Goal: Task Accomplishment & Management: Complete application form

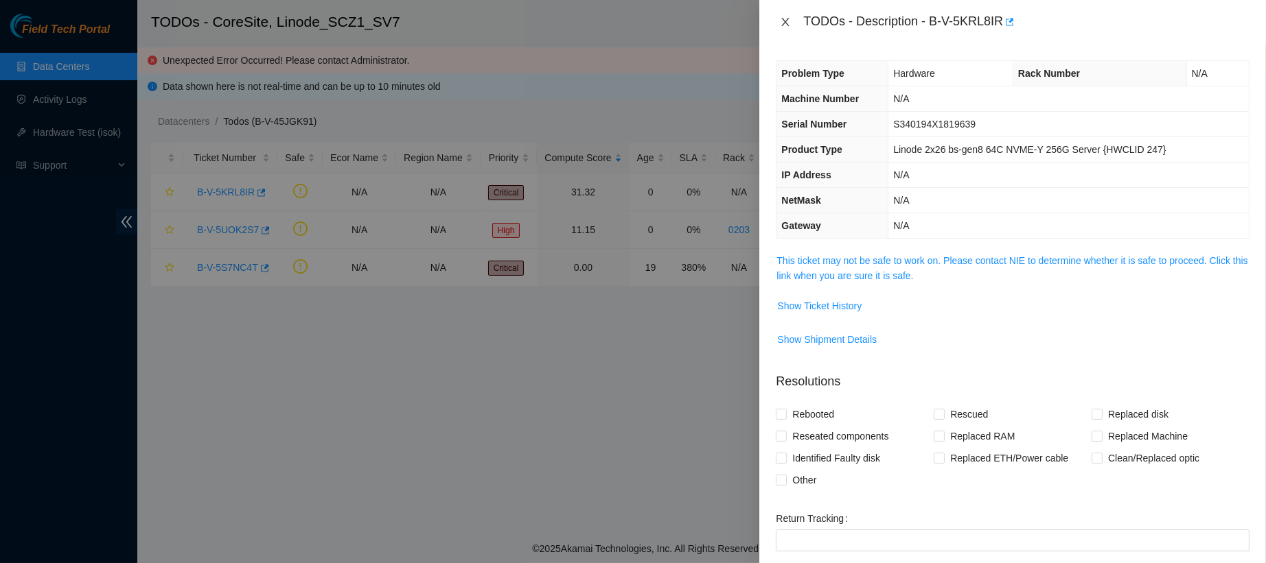
click at [783, 22] on icon "close" at bounding box center [785, 21] width 11 height 11
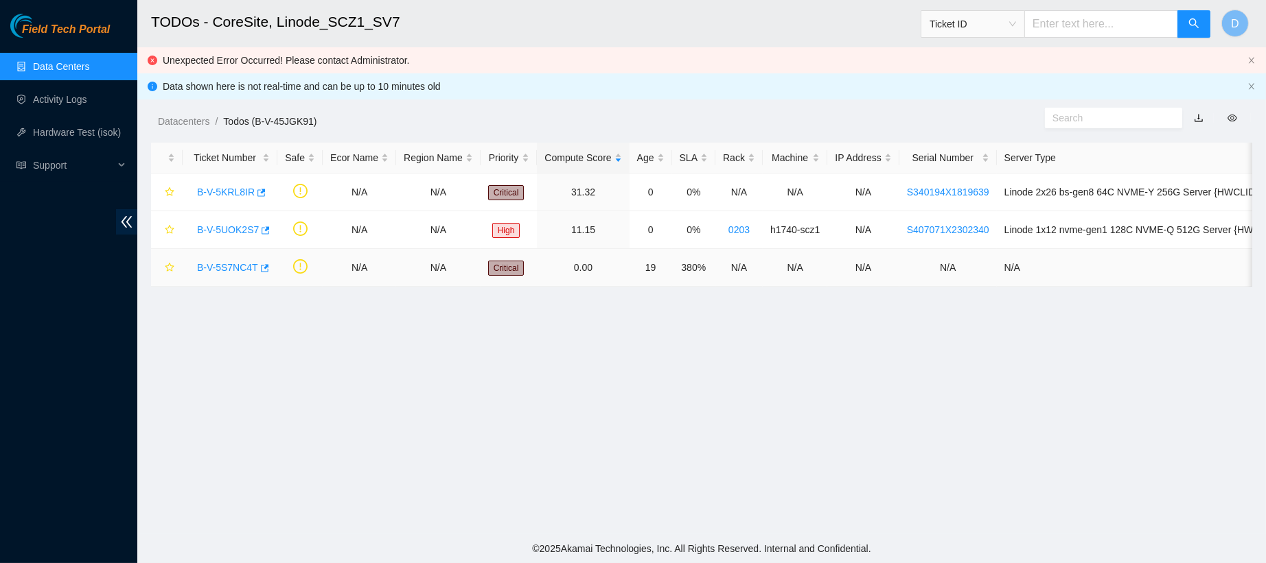
click at [228, 268] on link "B-V-5S7NC4T" at bounding box center [227, 267] width 61 height 11
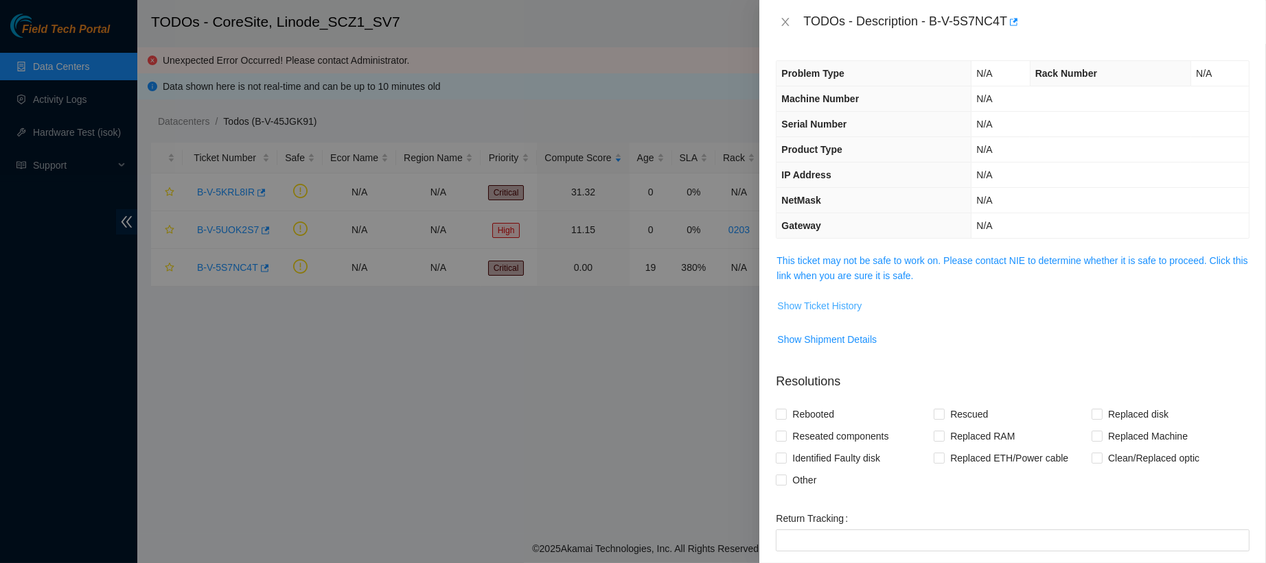
click at [822, 307] on span "Show Ticket History" at bounding box center [819, 306] width 84 height 15
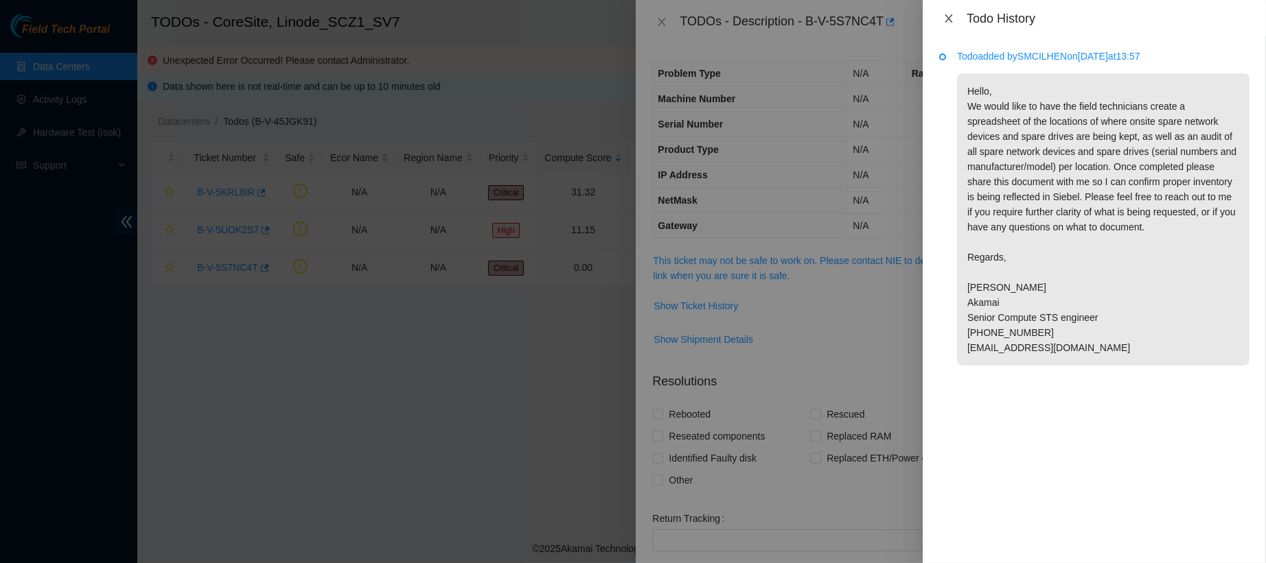
click at [949, 17] on icon "close" at bounding box center [948, 18] width 8 height 8
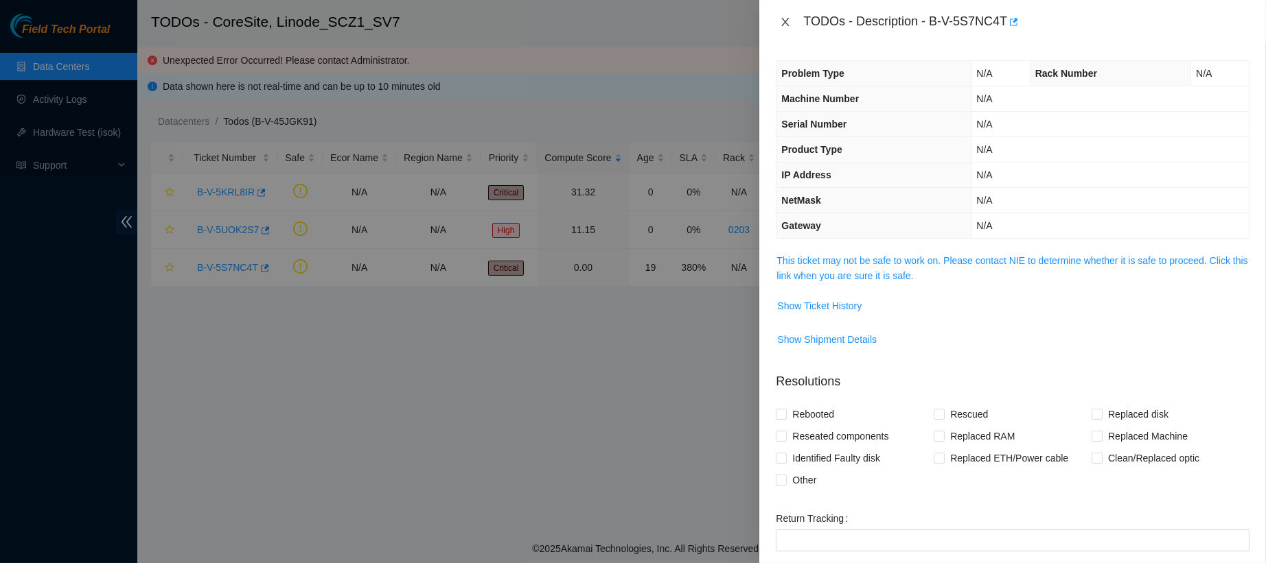
click at [784, 20] on icon "close" at bounding box center [786, 22] width 8 height 8
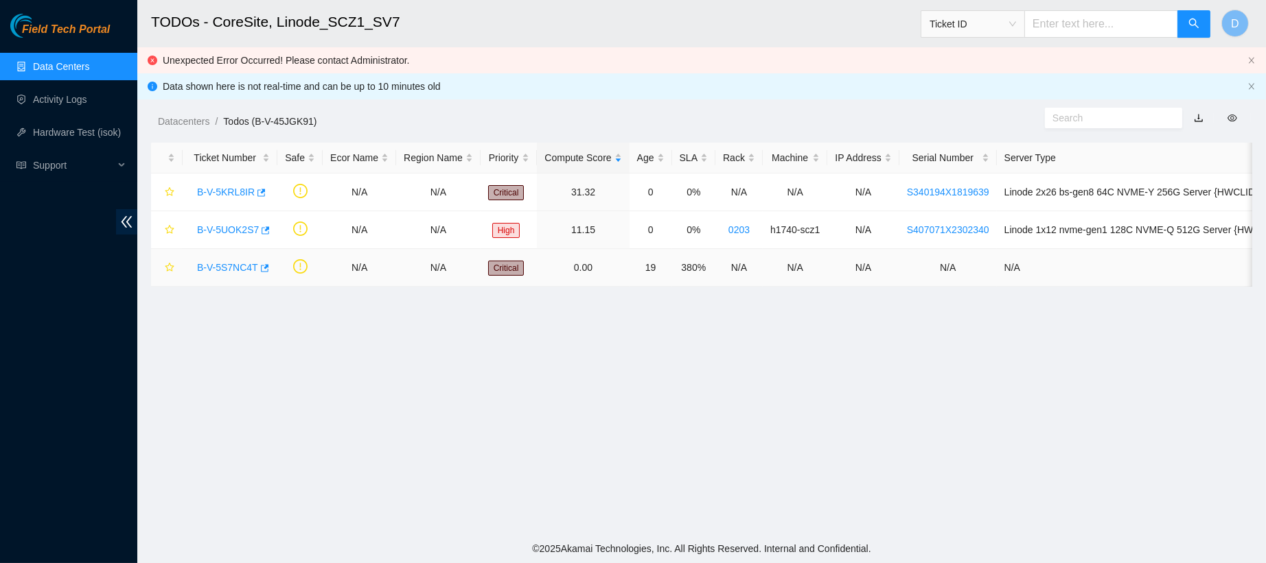
click at [223, 262] on link "B-V-5S7NC4T" at bounding box center [227, 267] width 61 height 11
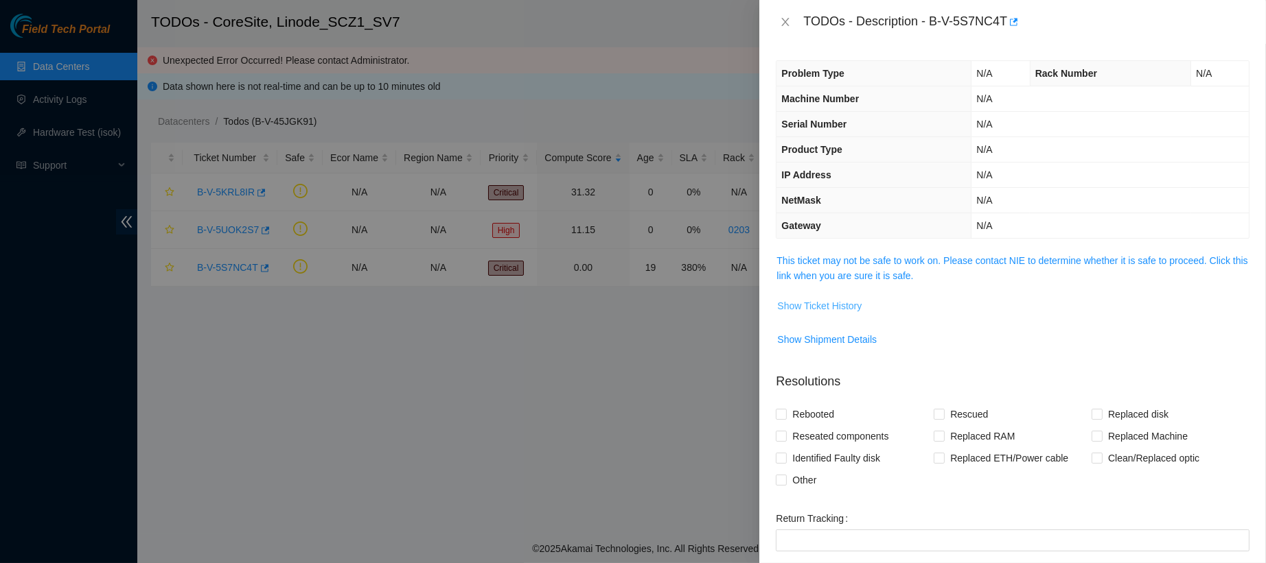
click at [822, 314] on button "Show Ticket History" at bounding box center [819, 306] width 86 height 22
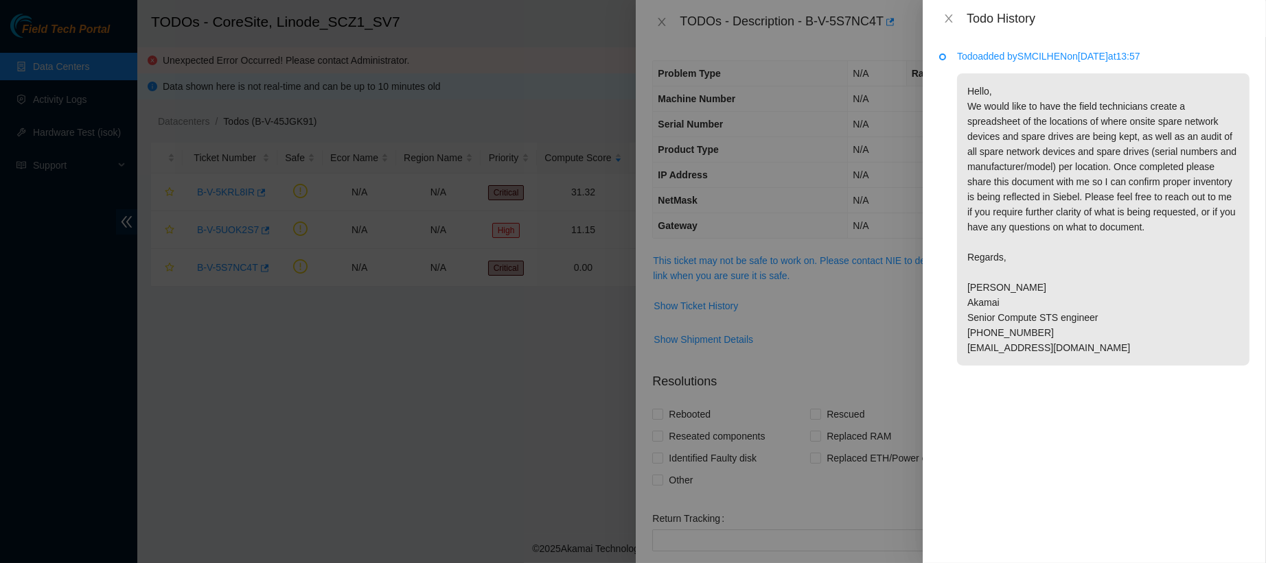
click at [953, 25] on div "Todo History" at bounding box center [1094, 18] width 310 height 15
click at [952, 15] on icon "close" at bounding box center [948, 18] width 8 height 8
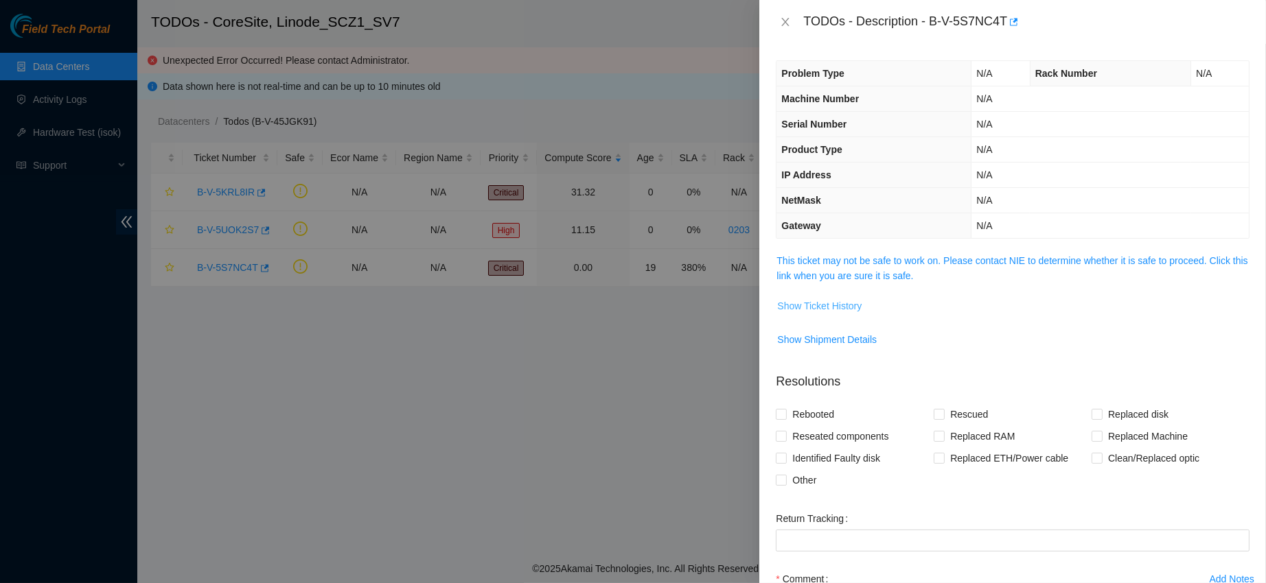
click at [814, 301] on span "Show Ticket History" at bounding box center [819, 306] width 84 height 15
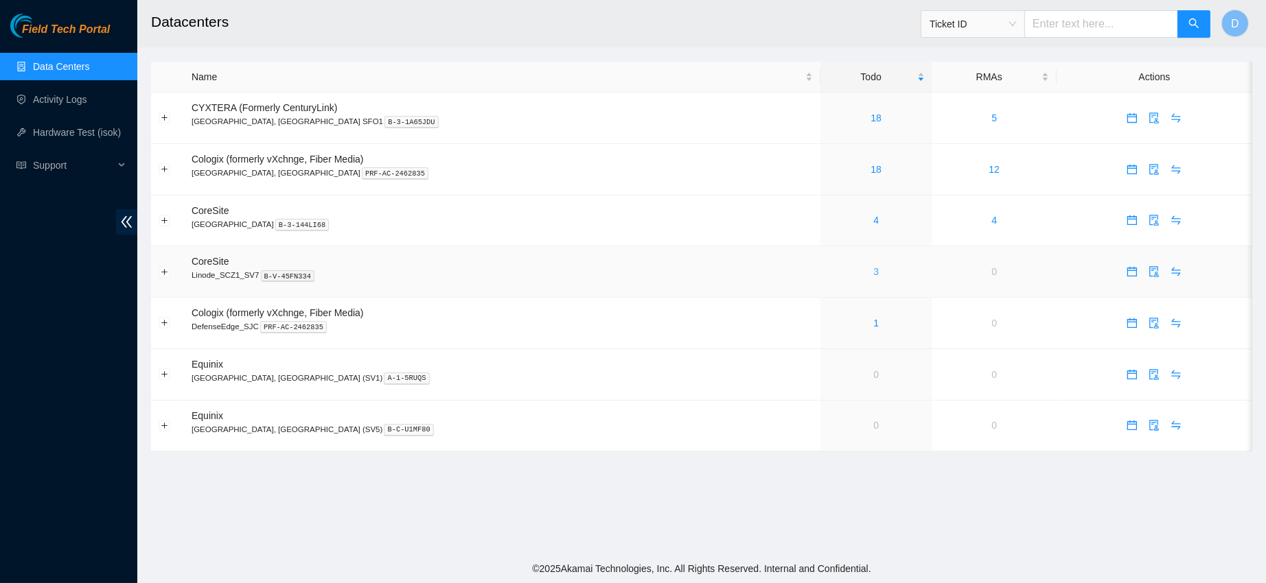
click at [873, 272] on link "3" at bounding box center [875, 271] width 5 height 11
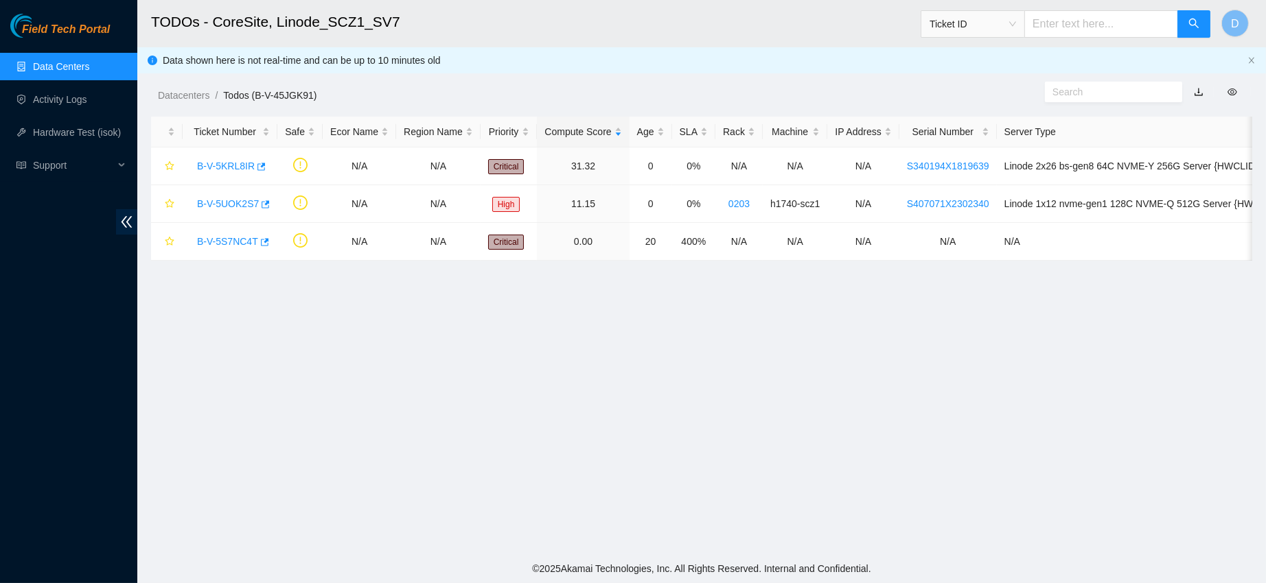
click at [67, 61] on link "Data Centers" at bounding box center [61, 66] width 56 height 11
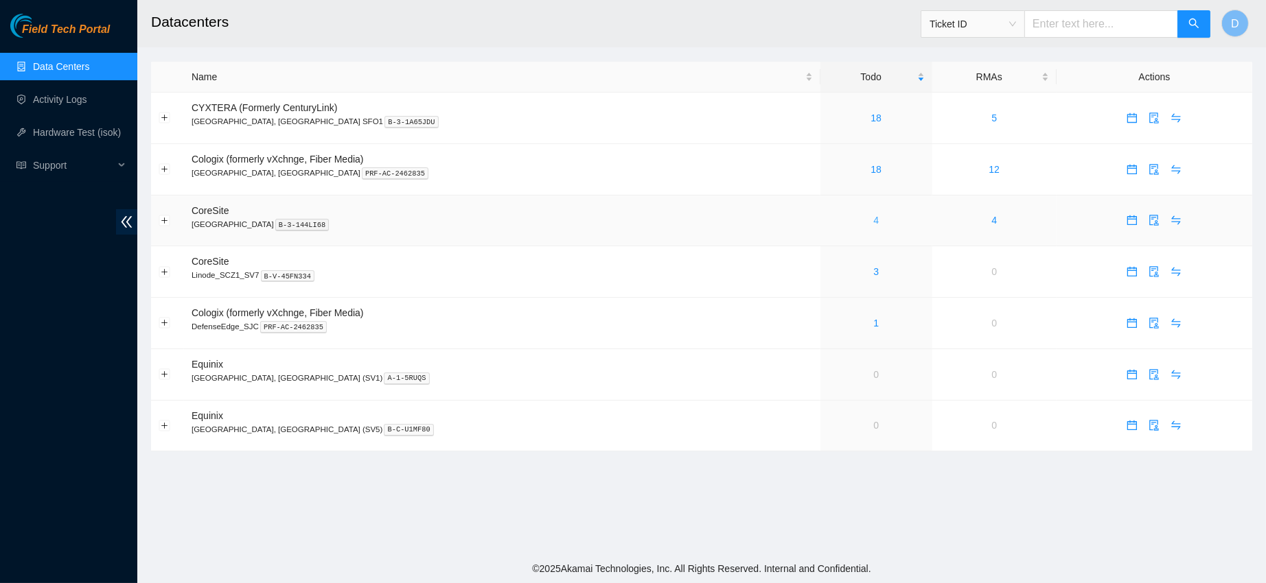
click at [873, 220] on link "4" at bounding box center [875, 220] width 5 height 11
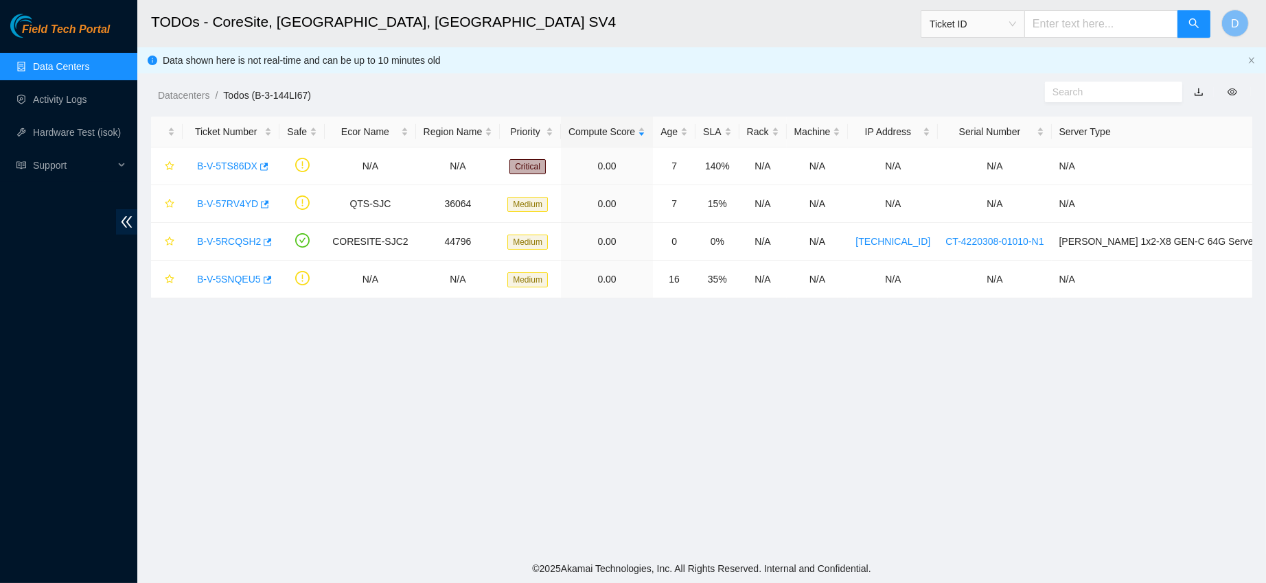
click at [80, 62] on link "Data Centers" at bounding box center [61, 66] width 56 height 11
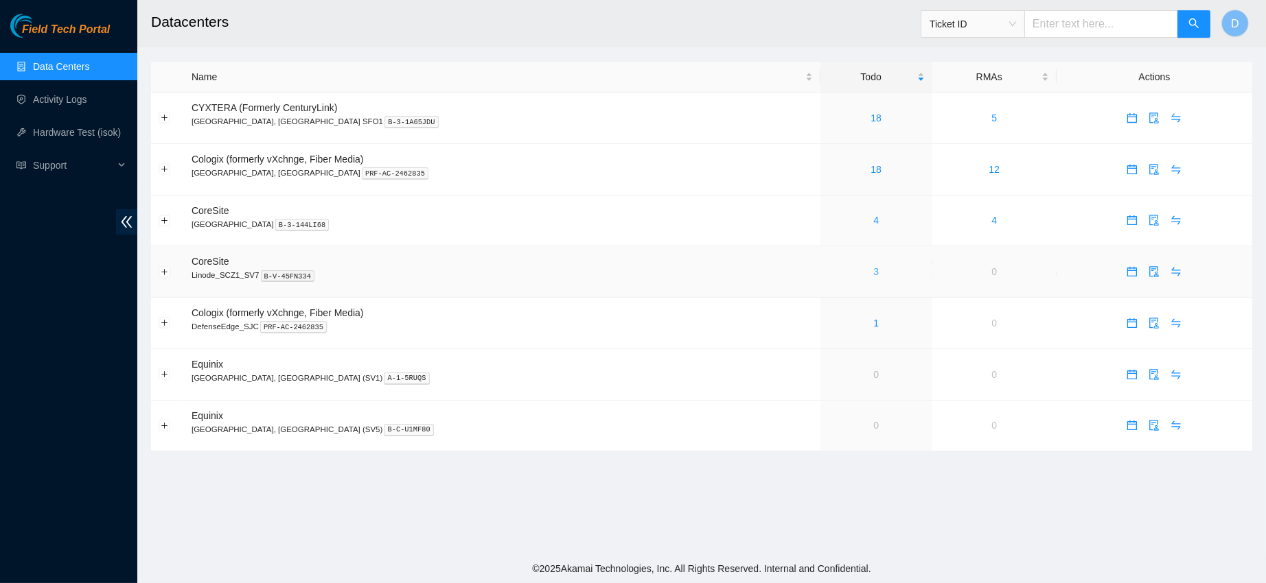
click at [873, 269] on link "3" at bounding box center [875, 271] width 5 height 11
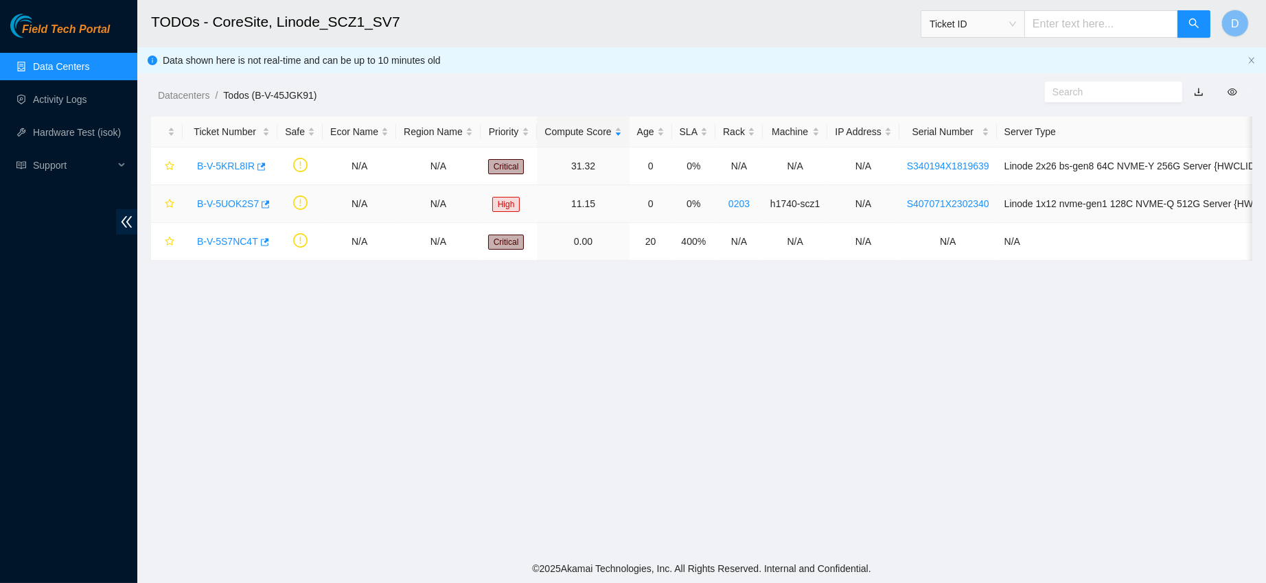
click at [222, 202] on link "B-V-5UOK2S7" at bounding box center [228, 203] width 62 height 11
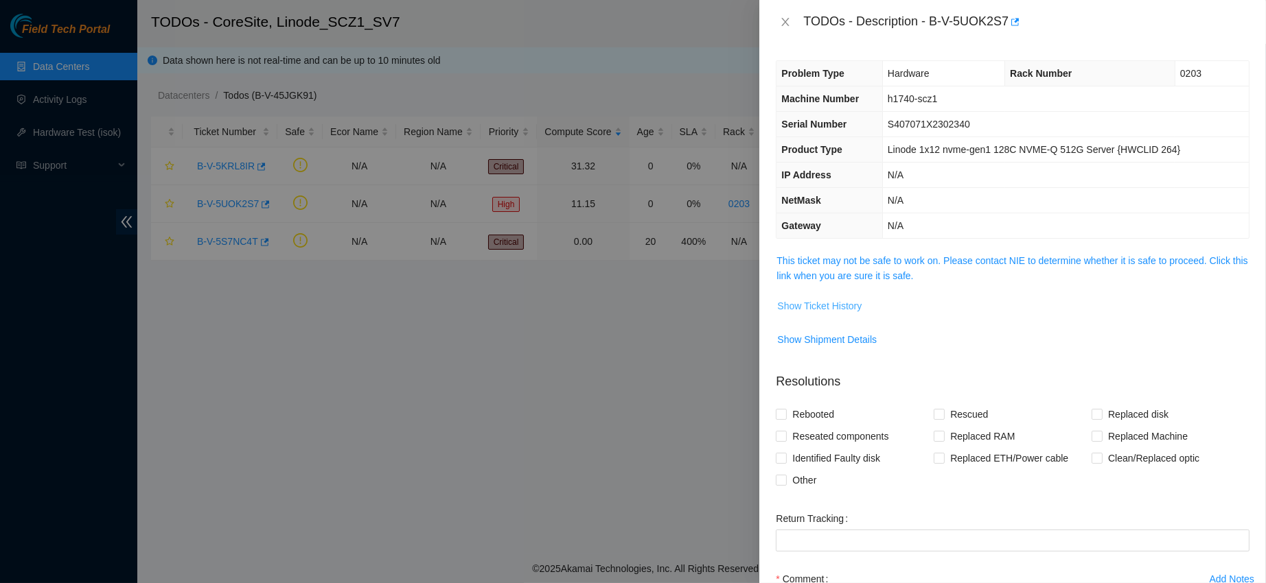
click at [822, 313] on span "Show Ticket History" at bounding box center [819, 306] width 84 height 15
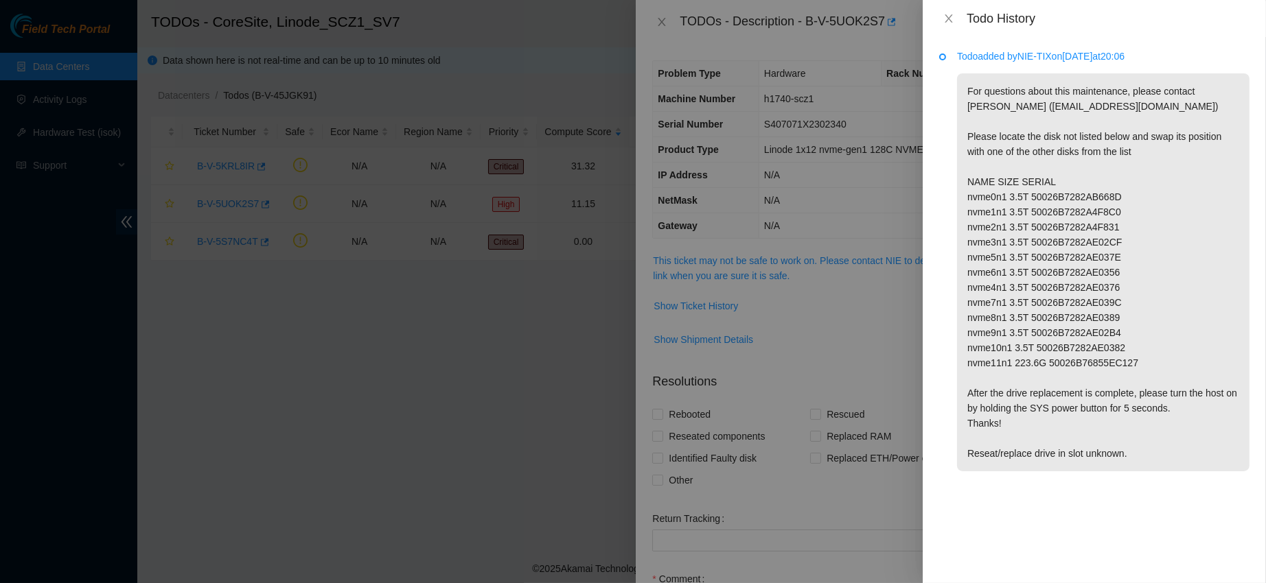
click at [925, 163] on div "Todo added by NIE-TIX on 2025-08-20 at 20:06 For questions about this maintenan…" at bounding box center [1093, 310] width 343 height 546
drag, startPoint x: 1001, startPoint y: 104, endPoint x: 1093, endPoint y: 105, distance: 92.0
click at [1093, 105] on p "For questions about this maintenance, please contact Eric Polgar (epolgar@akama…" at bounding box center [1103, 272] width 292 height 398
copy p "epolgar@akamai.com"
click at [951, 12] on button "Close" at bounding box center [948, 18] width 19 height 13
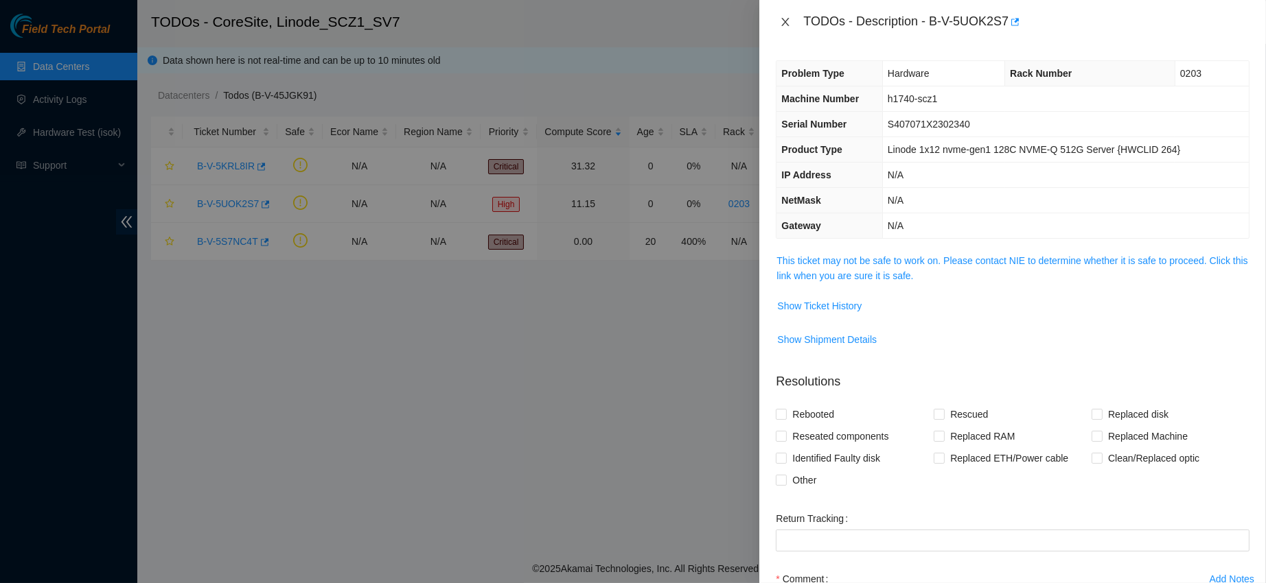
click at [785, 25] on icon "close" at bounding box center [785, 21] width 11 height 11
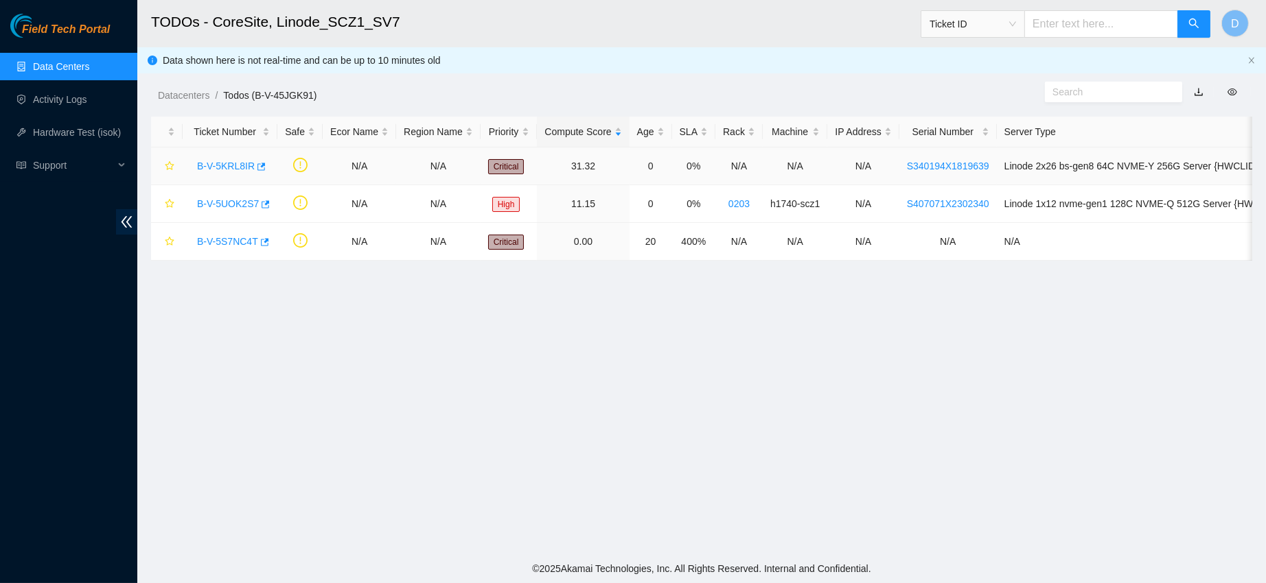
click at [222, 165] on link "B-V-5KRL8IR" at bounding box center [226, 166] width 58 height 11
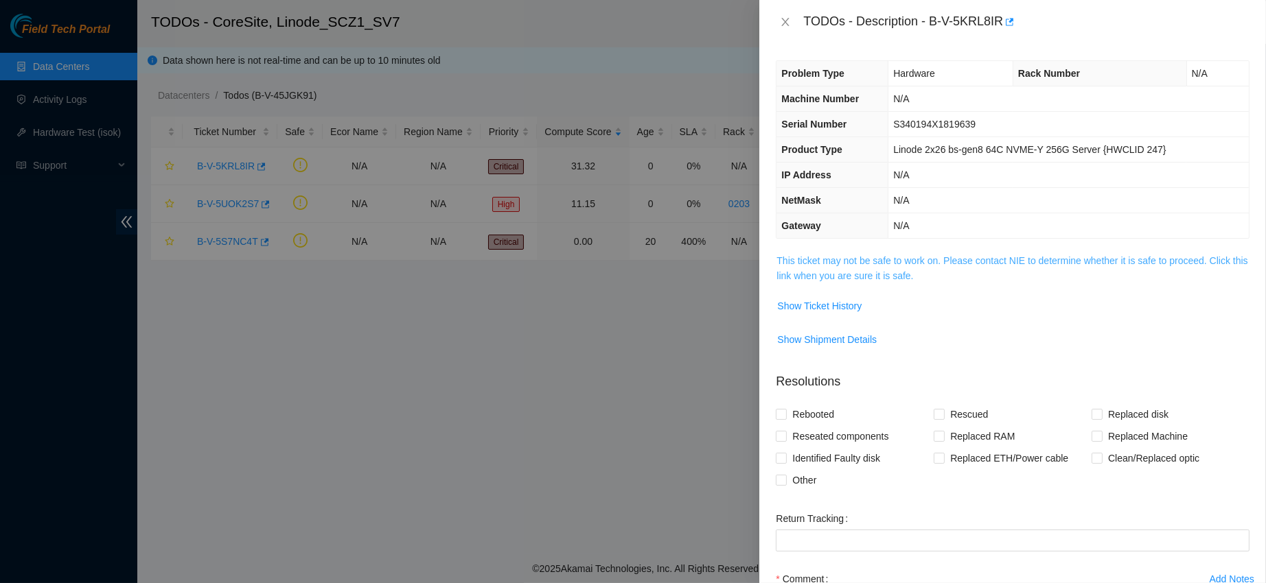
click at [821, 277] on link "This ticket may not be safe to work on. Please contact NIE to determine whether…" at bounding box center [1011, 268] width 471 height 26
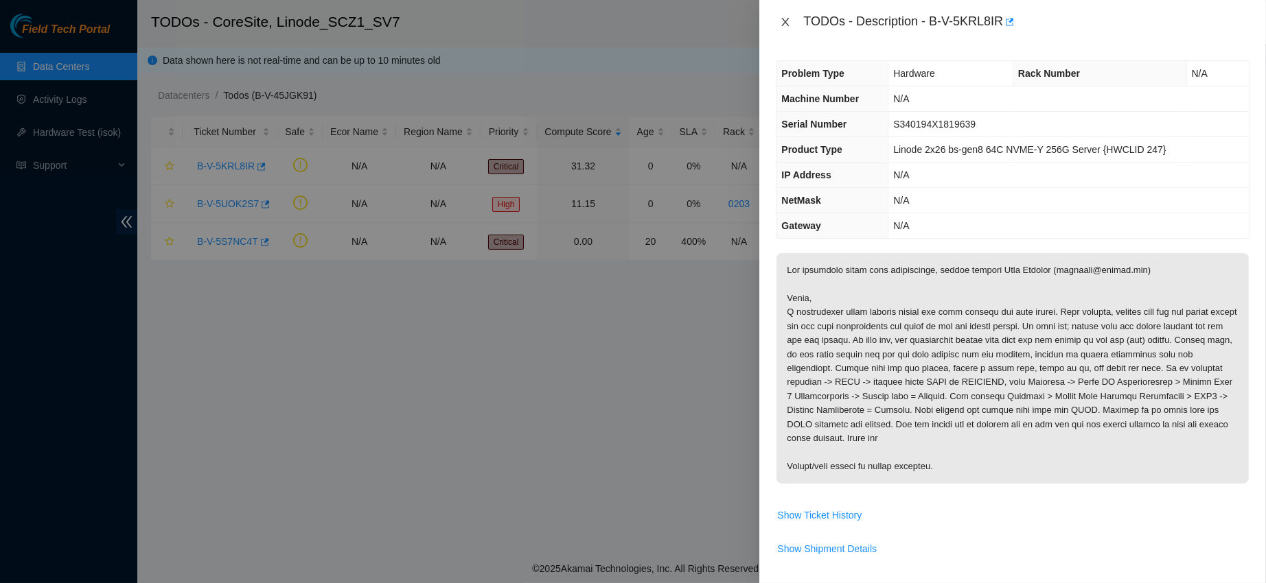
click at [788, 25] on icon "close" at bounding box center [786, 22] width 8 height 8
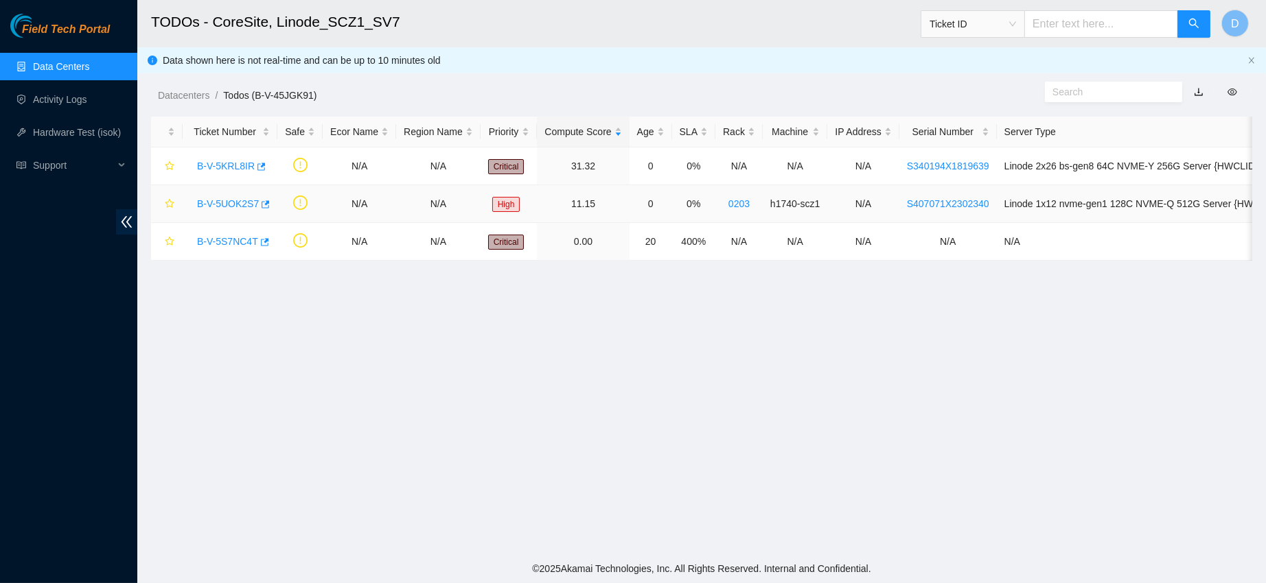
click at [213, 198] on link "B-V-5UOK2S7" at bounding box center [228, 203] width 62 height 11
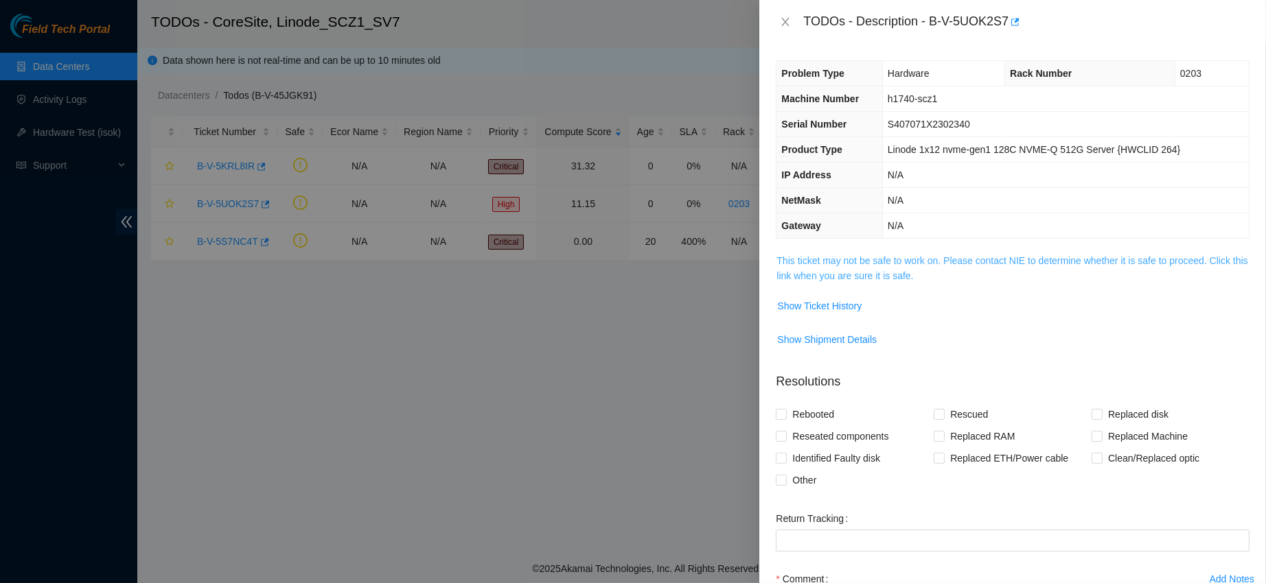
click at [846, 275] on link "This ticket may not be safe to work on. Please contact NIE to determine whether…" at bounding box center [1011, 268] width 471 height 26
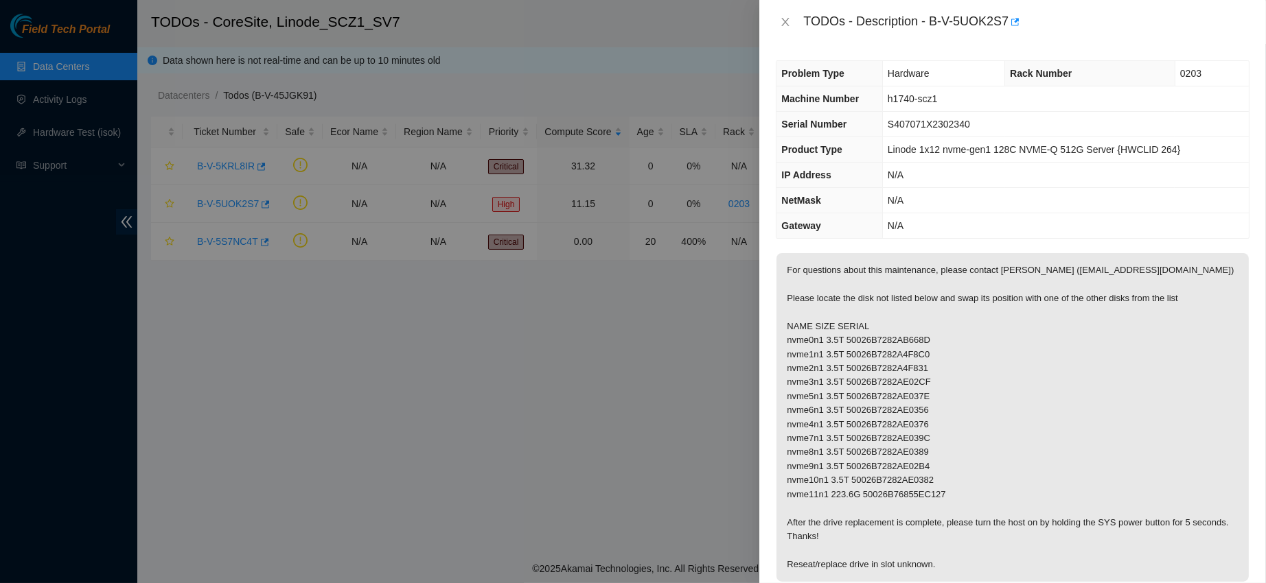
click at [975, 25] on div "TODOs - Description - B-V-5UOK2S7" at bounding box center [1026, 22] width 446 height 22
drag, startPoint x: 975, startPoint y: 23, endPoint x: 1082, endPoint y: 22, distance: 107.1
click at [1082, 22] on div "TODOs - Description - B-V-5UOK2S7" at bounding box center [1026, 22] width 446 height 22
copy div "B-V-5UOK2S7"
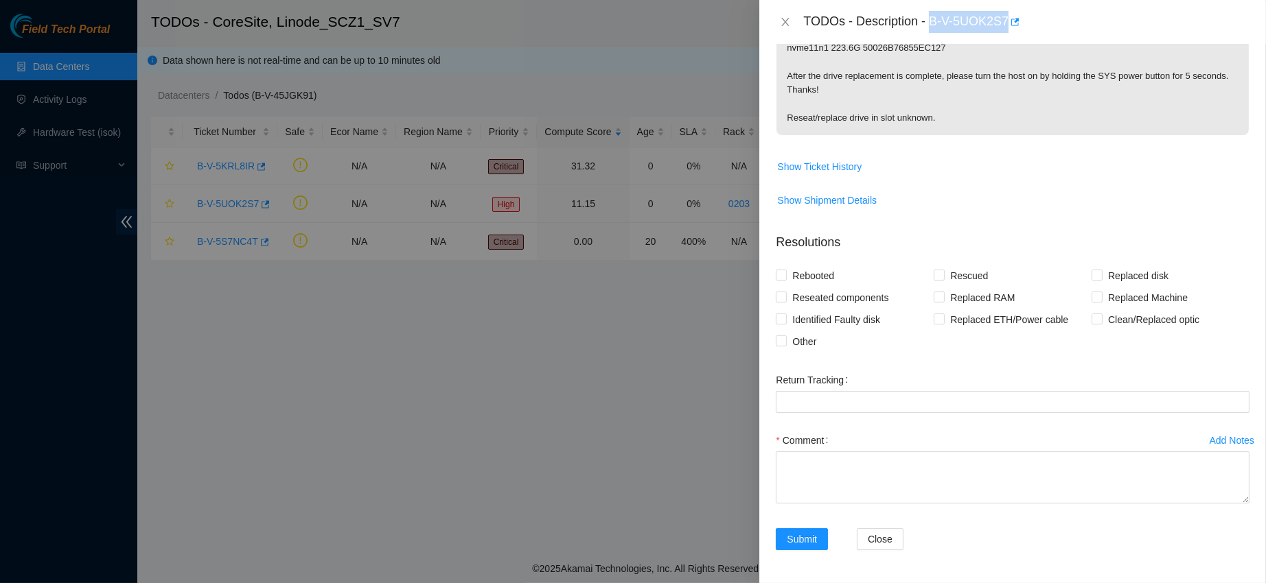
scroll to position [480, 0]
drag, startPoint x: 790, startPoint y: 174, endPoint x: 997, endPoint y: 170, distance: 206.6
copy p "After the drive replacement is complete"
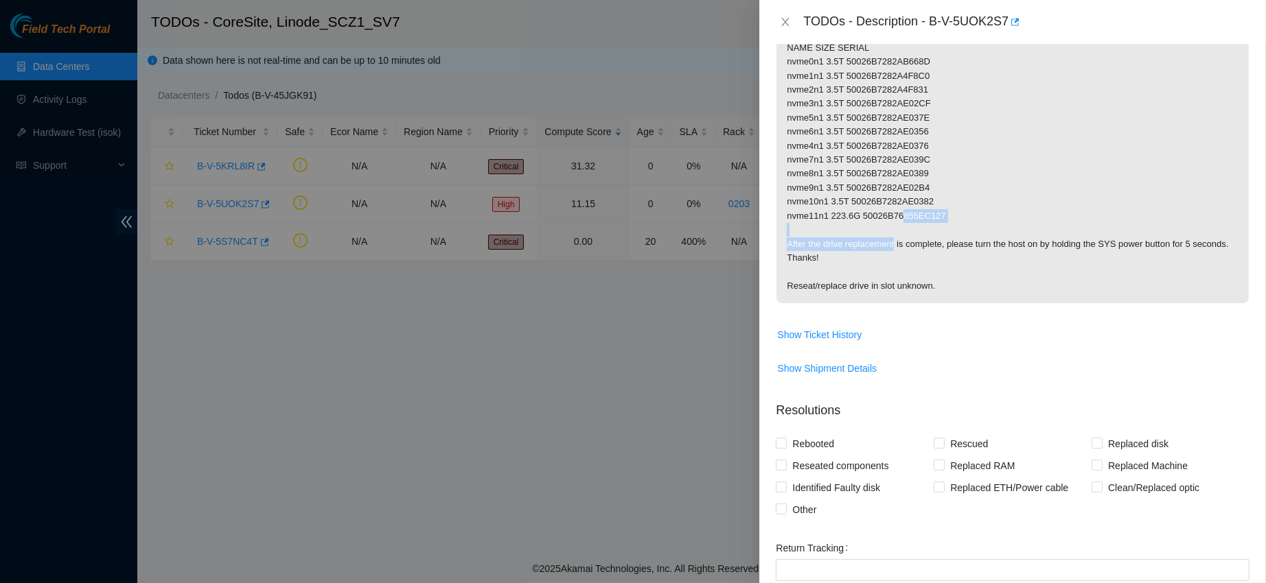
scroll to position [0, 0]
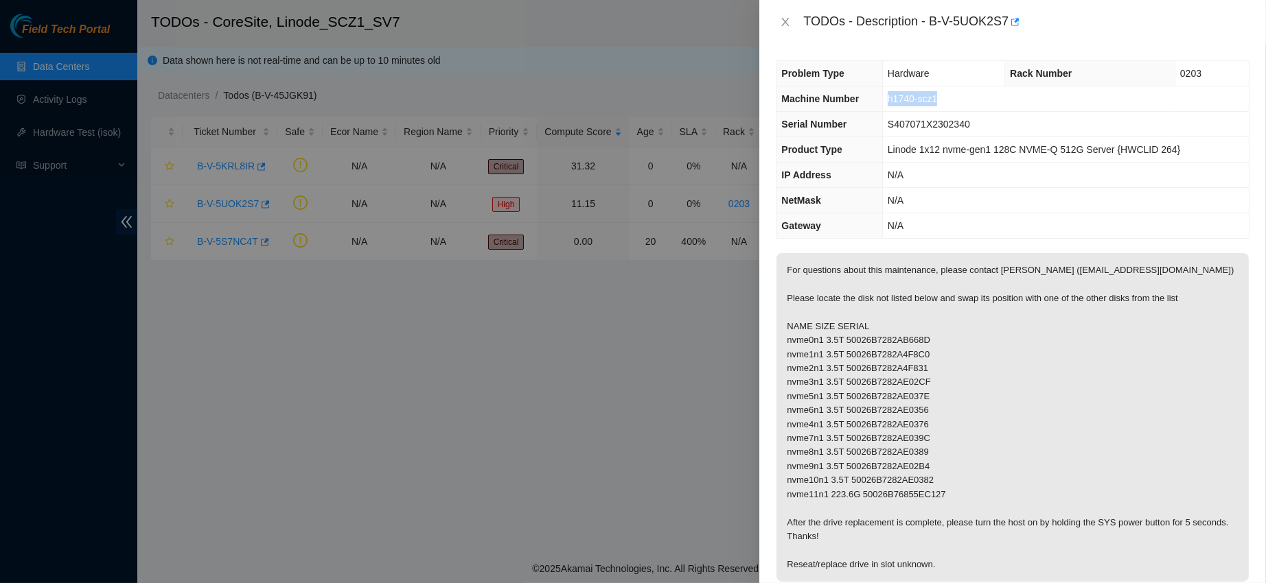
drag, startPoint x: 889, startPoint y: 98, endPoint x: 948, endPoint y: 96, distance: 59.1
click at [948, 96] on td "h1740-scz1" at bounding box center [1065, 98] width 366 height 25
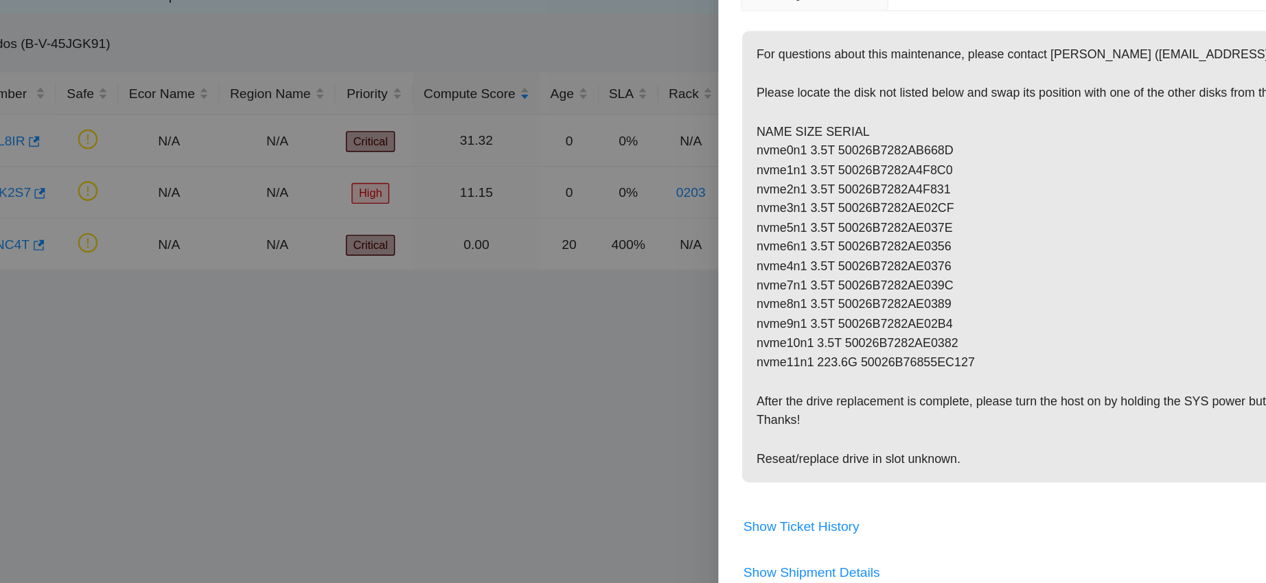
scroll to position [172, 0]
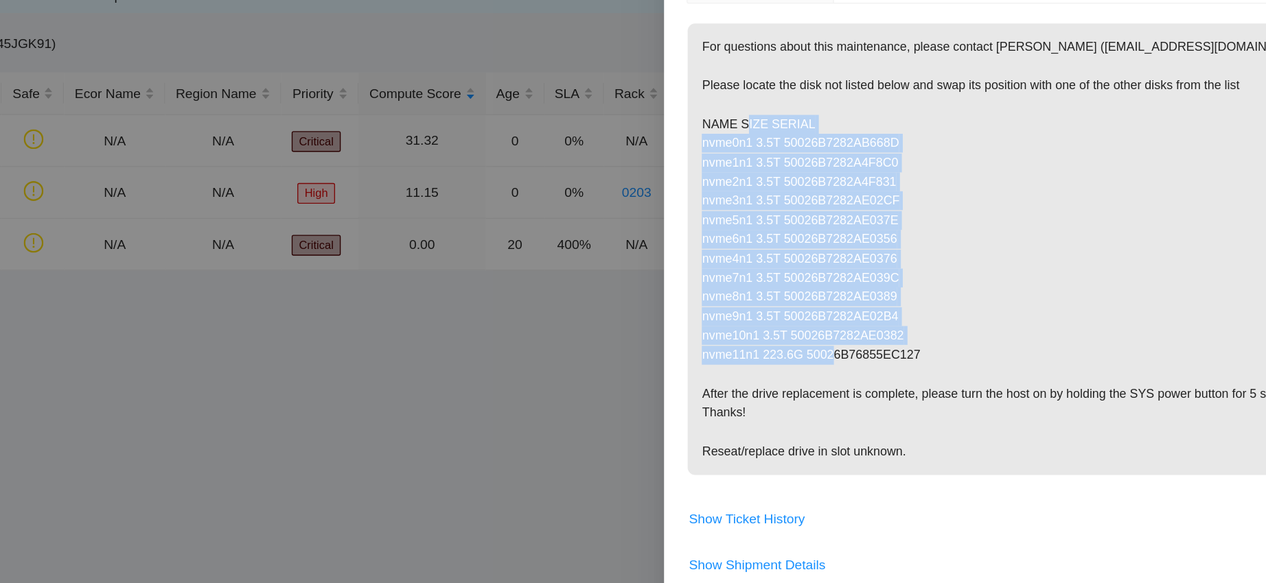
drag, startPoint x: 784, startPoint y: 233, endPoint x: 1018, endPoint y: 454, distance: 321.4
click at [1018, 410] on p "For questions about this maintenance, please contact Eric Polgar (epolgar@akama…" at bounding box center [1012, 245] width 472 height 329
copy p "nvme0n1 3.5T 50026B7282AB668D nvme1n1 3.5T 50026B7282A4F8C0 nvme2n1 3.5T 50026B…"
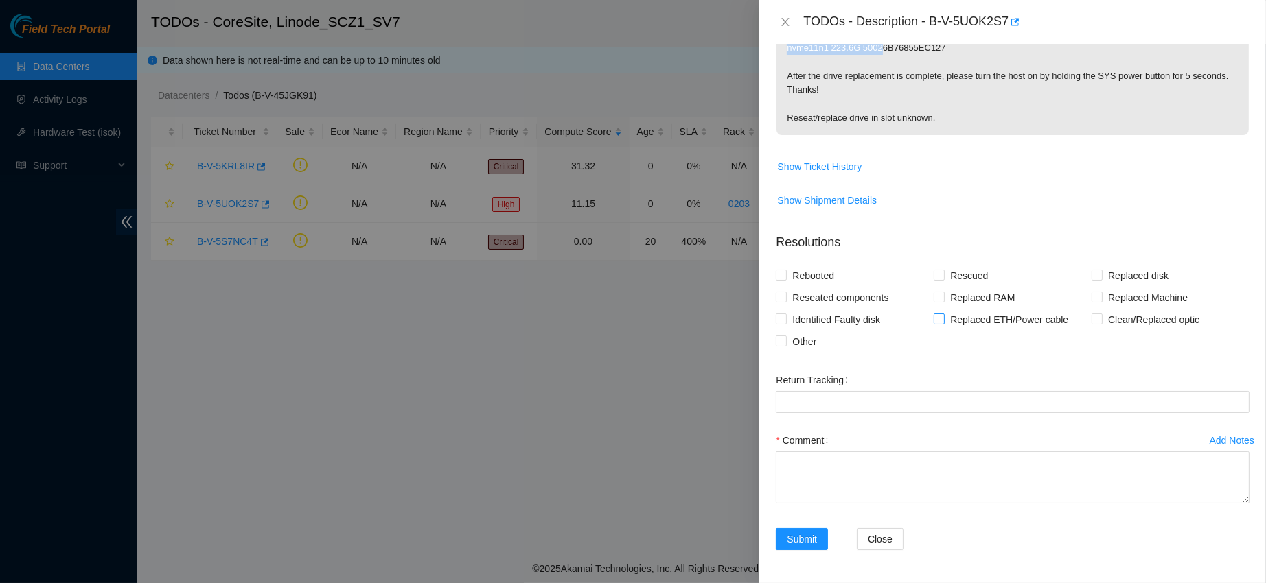
scroll to position [631, 0]
click at [831, 479] on textarea "Comment" at bounding box center [1013, 478] width 474 height 52
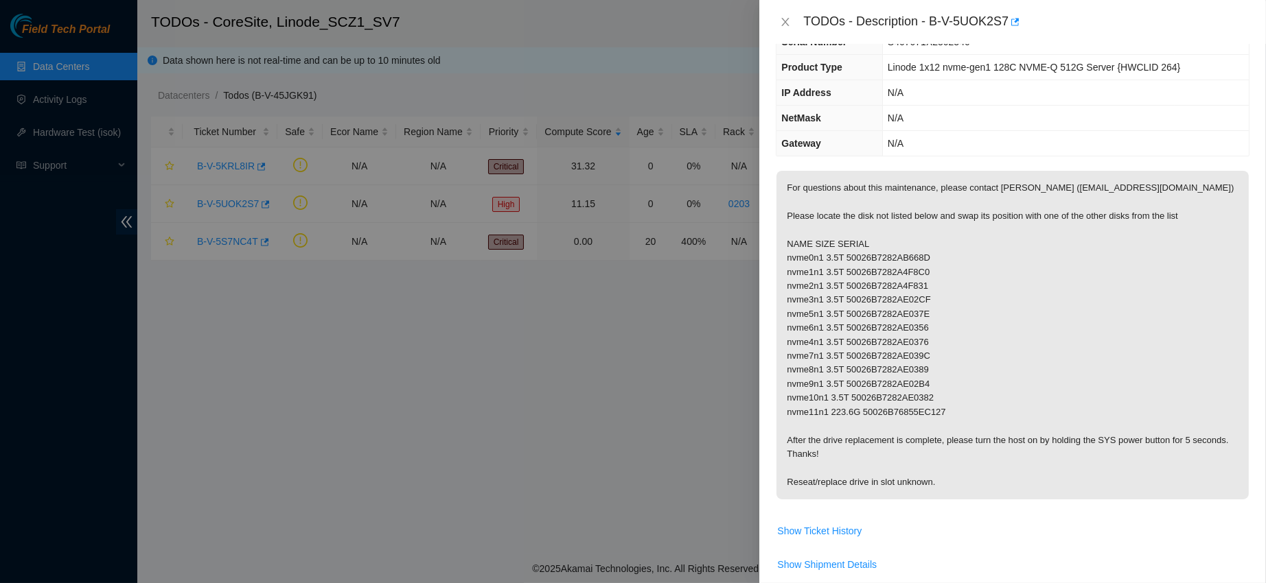
scroll to position [56, 0]
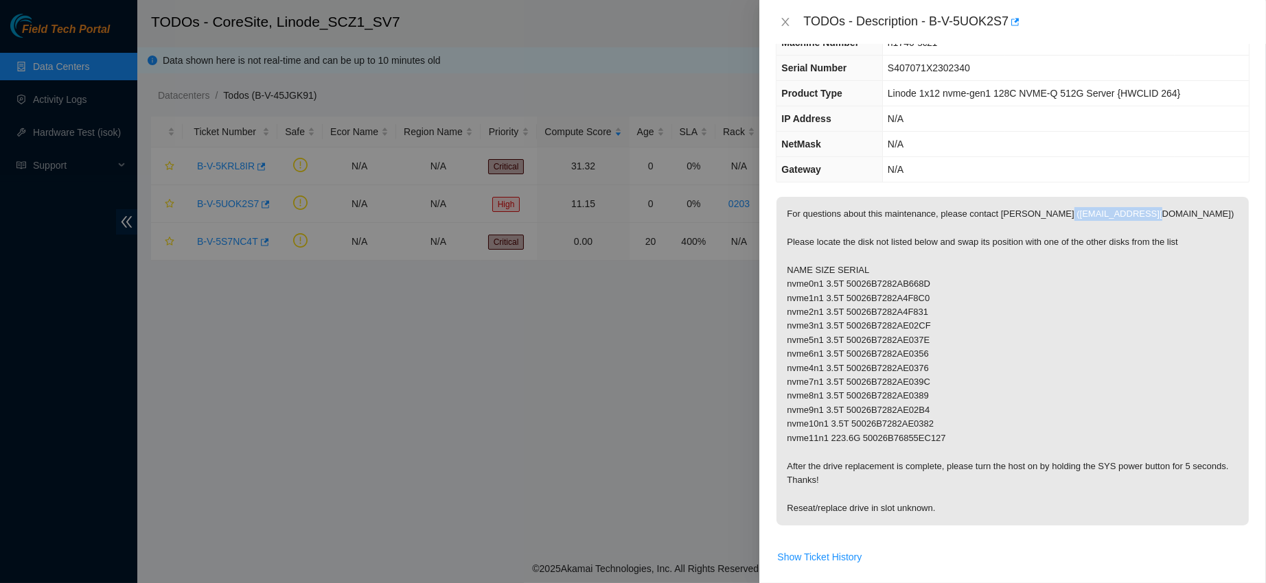
drag, startPoint x: 790, startPoint y: 231, endPoint x: 907, endPoint y: 242, distance: 117.9
click at [907, 242] on p "For questions about this maintenance, please contact Eric Polgar (epolgar@akama…" at bounding box center [1012, 361] width 472 height 329
copy p "epolgar@akamai.com"
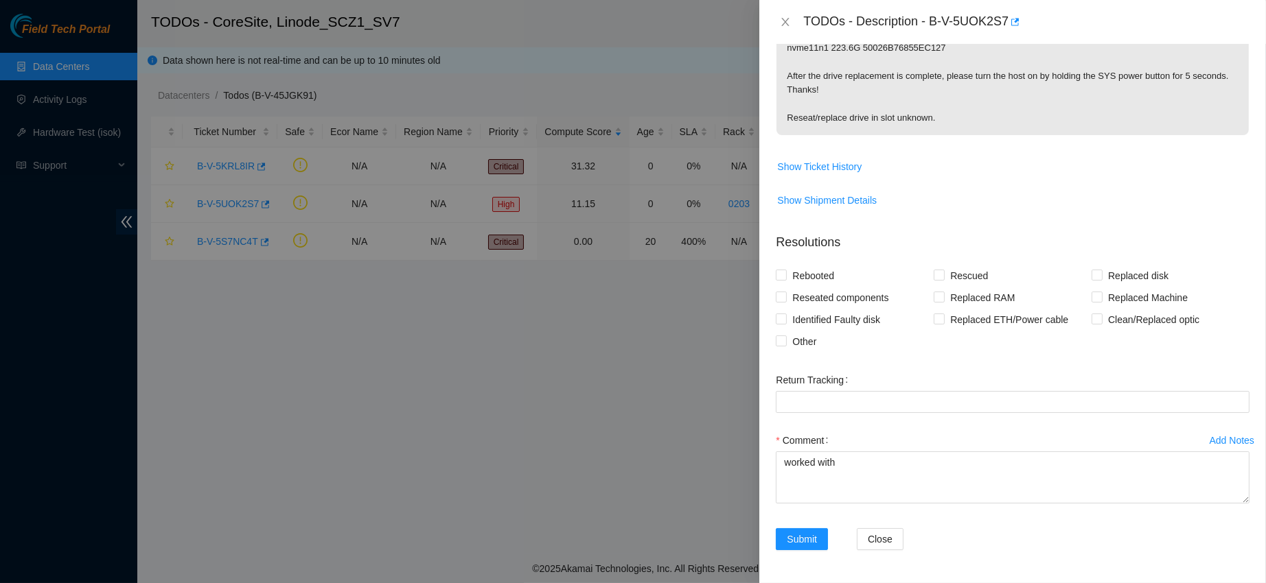
scroll to position [631, 0]
click at [865, 462] on textarea "worked with" at bounding box center [1013, 478] width 474 height 52
paste textarea "epolgar@akamai.com"
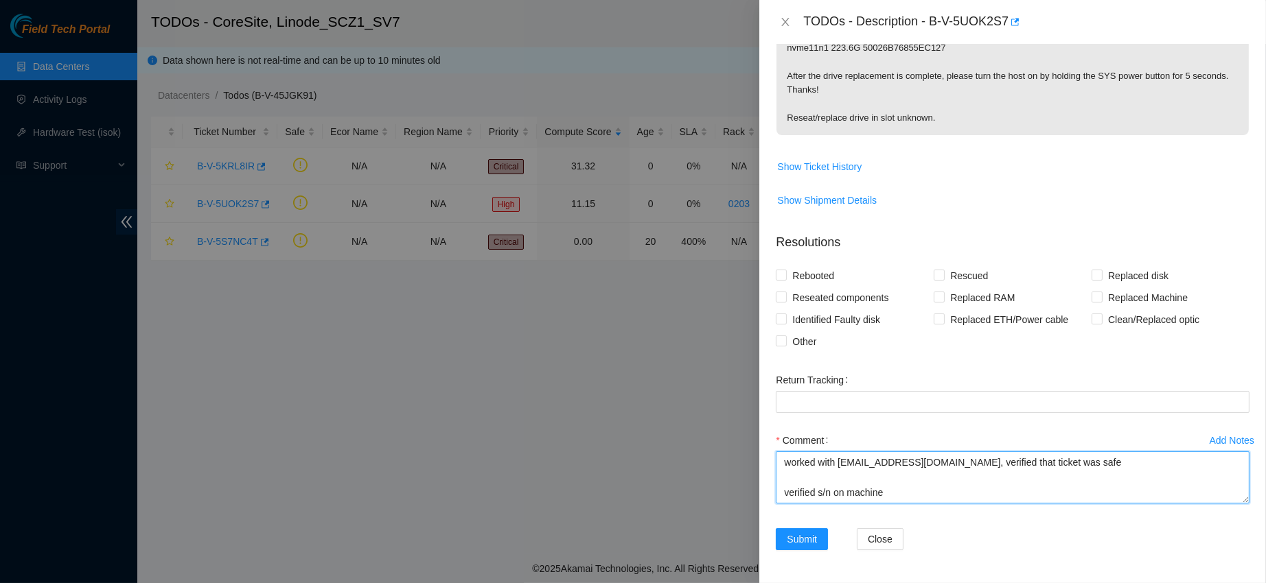
scroll to position [609, 0]
paste textarea "50026B7282AB66BD"
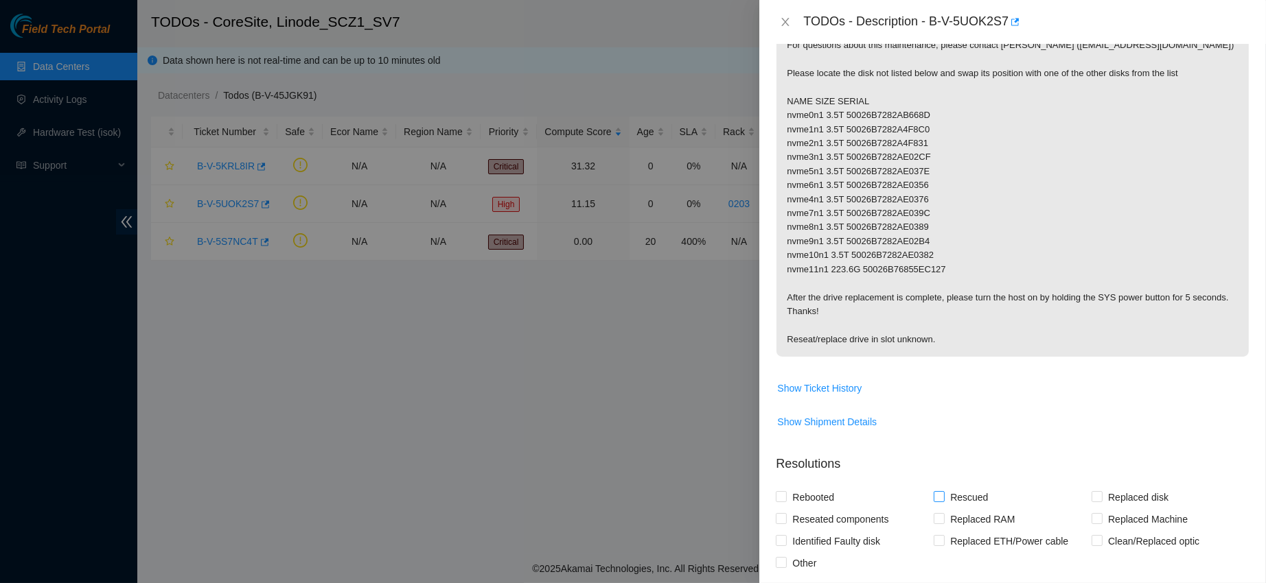
scroll to position [224, 0]
drag, startPoint x: 968, startPoint y: 226, endPoint x: 880, endPoint y: 225, distance: 87.9
click at [880, 225] on p "For questions about this maintenance, please contact Eric Polgar (epolgar@akama…" at bounding box center [1012, 194] width 472 height 329
click at [972, 224] on p "For questions about this maintenance, please contact Eric Polgar (epolgar@akama…" at bounding box center [1012, 194] width 472 height 329
drag, startPoint x: 971, startPoint y: 224, endPoint x: 868, endPoint y: 220, distance: 103.7
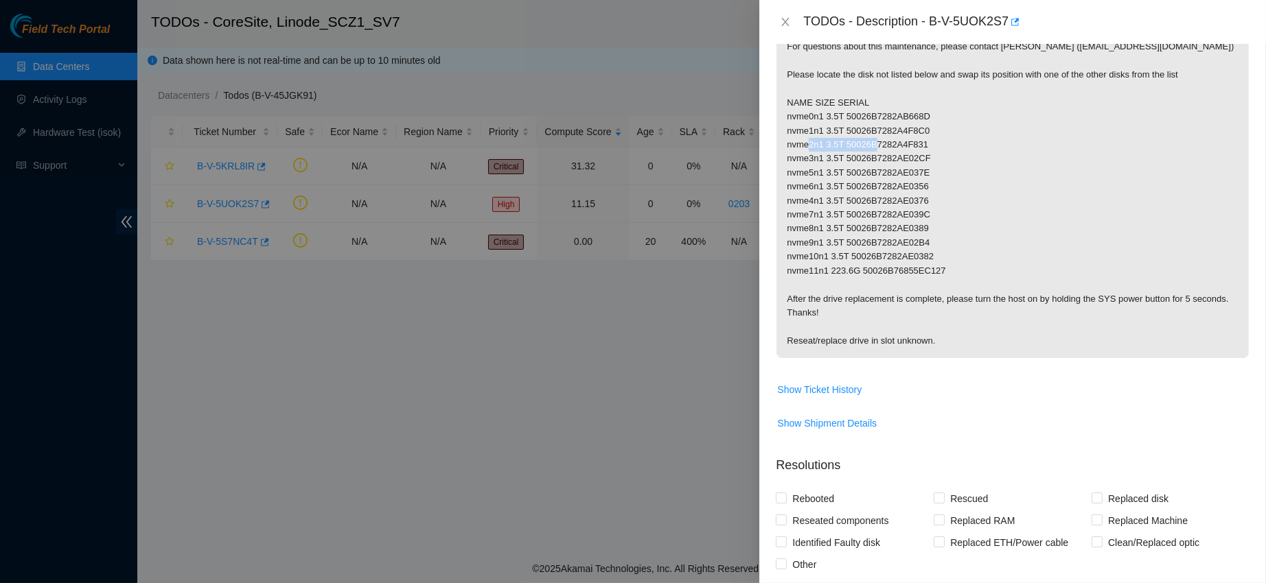
click at [868, 220] on p "For questions about this maintenance, please contact Eric Polgar (epolgar@akama…" at bounding box center [1012, 194] width 472 height 329
copy p "50026B7282A4F831"
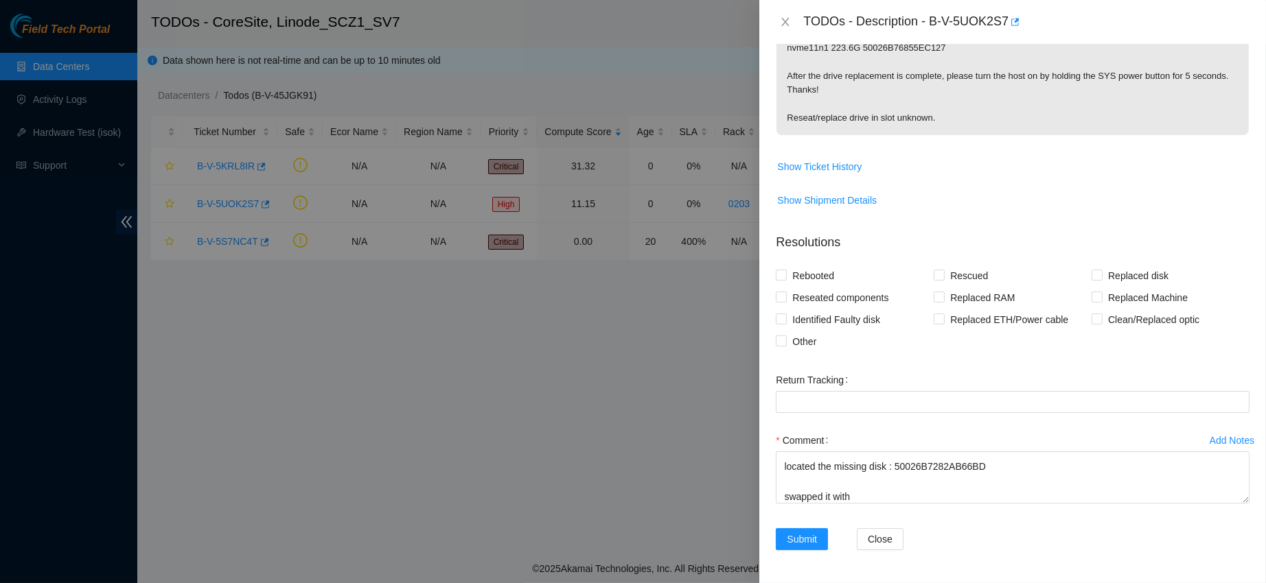
scroll to position [631, 0]
click at [857, 495] on textarea "worked with epolgar@akamai.com, verified that ticket was safe verified s/n on m…" at bounding box center [1013, 478] width 474 height 52
paste textarea "50026B7282A4F831"
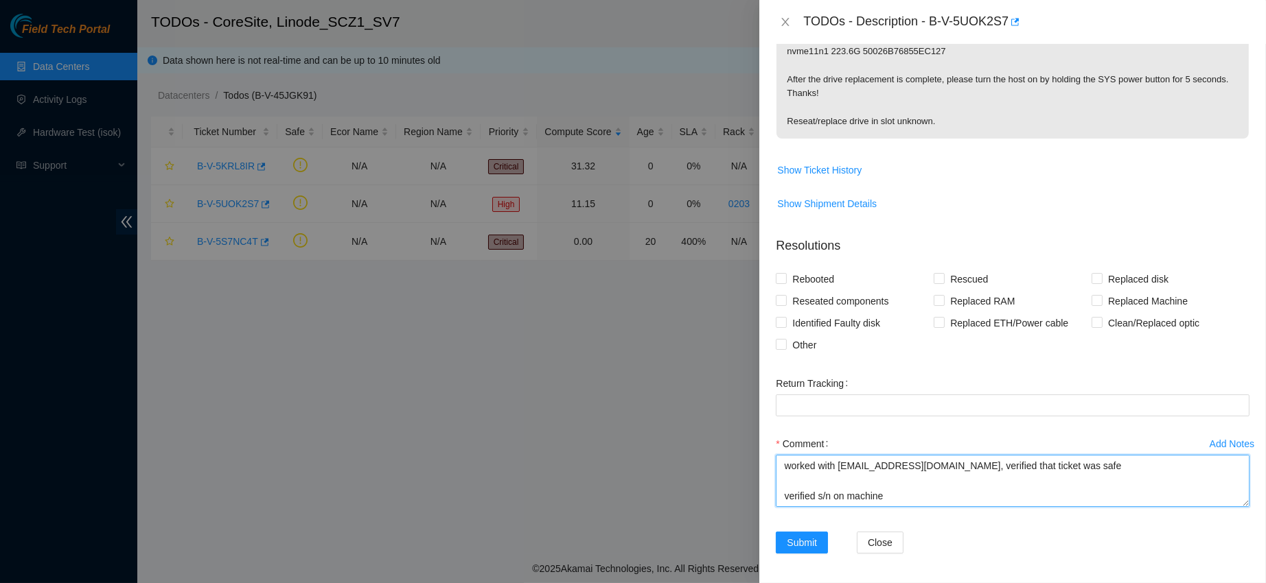
scroll to position [441, 0]
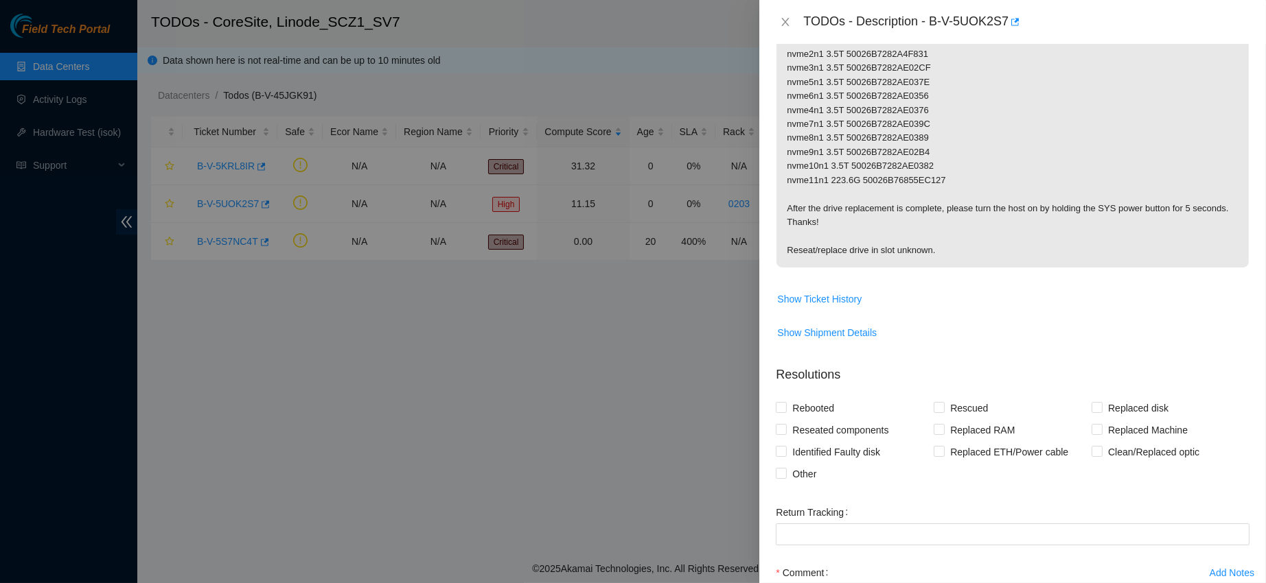
scroll to position [312, 0]
drag, startPoint x: 864, startPoint y: 113, endPoint x: 973, endPoint y: 116, distance: 108.5
click at [973, 116] on p "For questions about this maintenance, please contact Eric Polgar (epolgar@akama…" at bounding box center [1012, 105] width 472 height 329
copy p "50026B7282A4F8C0"
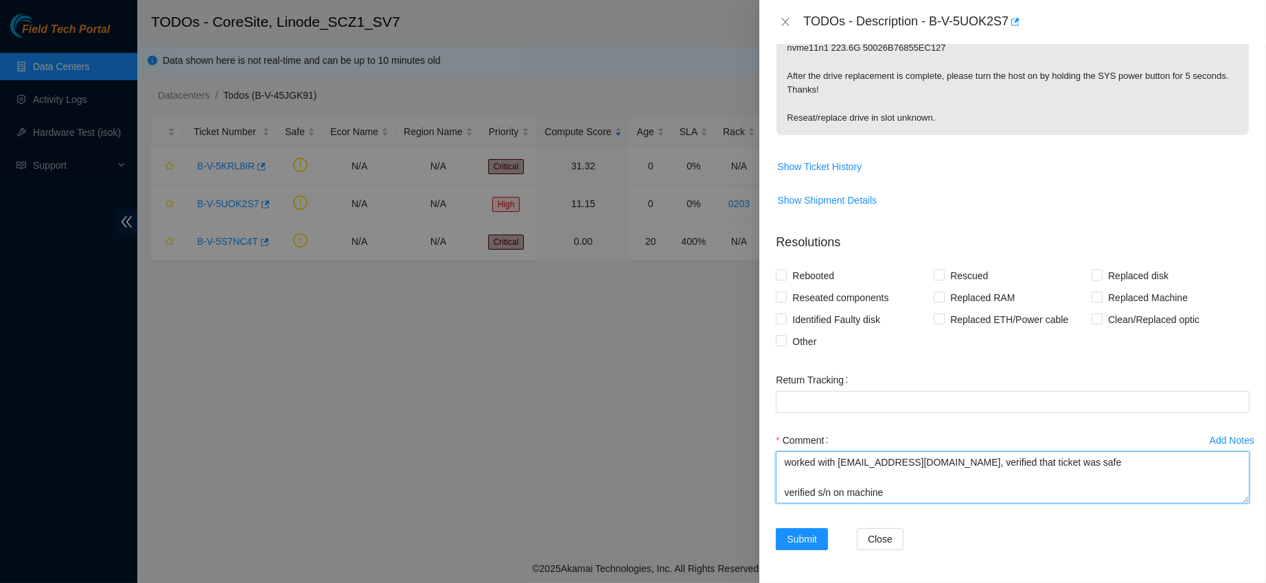
scroll to position [90, 0]
drag, startPoint x: 971, startPoint y: 464, endPoint x: 903, endPoint y: 504, distance: 79.1
click at [903, 504] on div "Comment worked with epolgar@akamai.com, verified that ticket was safe verified …" at bounding box center [1013, 471] width 474 height 82
drag, startPoint x: 876, startPoint y: 463, endPoint x: 961, endPoint y: 464, distance: 85.1
click at [961, 464] on textarea "worked with epolgar@akamai.com, verified that ticket was safe verified s/n on m…" at bounding box center [1013, 478] width 474 height 52
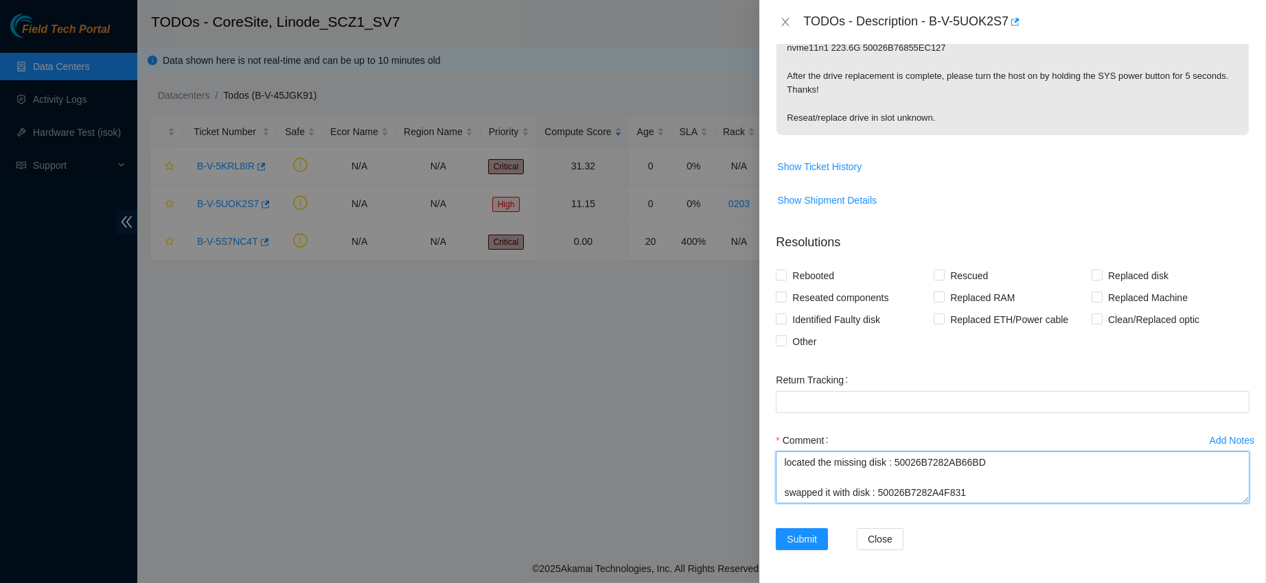
drag, startPoint x: 879, startPoint y: 462, endPoint x: 957, endPoint y: 470, distance: 78.7
click at [957, 470] on textarea "worked with epolgar@akamai.com, verified that ticket was safe verified s/n on m…" at bounding box center [1013, 478] width 474 height 52
paste textarea "50026B7282A4F8C0"
click at [787, 478] on textarea "worked with epolgar@akamai.com, verified that ticket was safe verified s/n on m…" at bounding box center [1013, 478] width 474 height 52
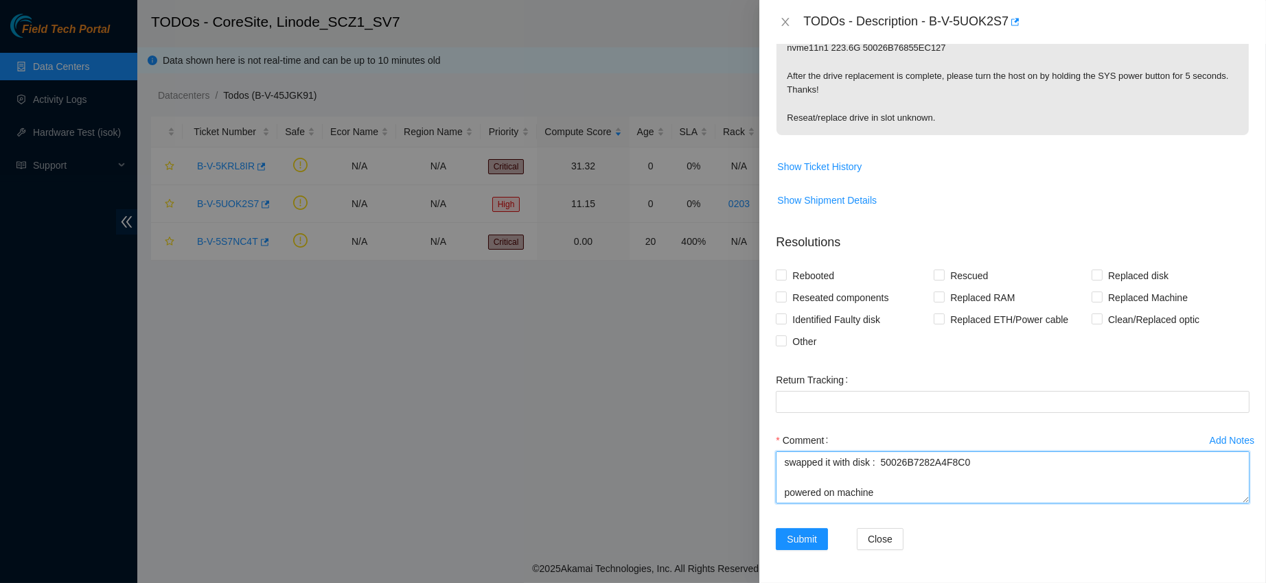
scroll to position [535, 0]
type textarea "worked with epolgar@akamai.com, verified that ticket was safe verified s/n on m…"
click at [885, 309] on span "Reseated components" at bounding box center [840, 298] width 107 height 22
click at [785, 301] on input "Reseated components" at bounding box center [781, 297] width 10 height 10
checkbox input "true"
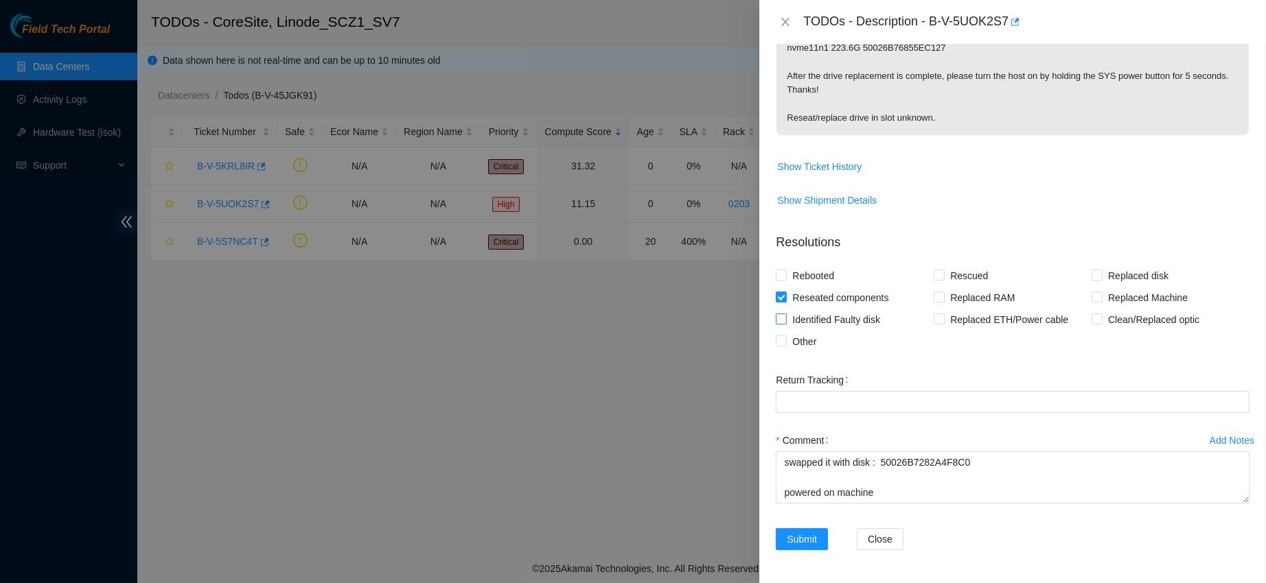
click at [863, 331] on span "Identified Faulty disk" at bounding box center [836, 320] width 99 height 22
click at [785, 323] on input "Identified Faulty disk" at bounding box center [781, 319] width 10 height 10
checkbox input "true"
click at [805, 540] on span "Submit" at bounding box center [802, 539] width 30 height 15
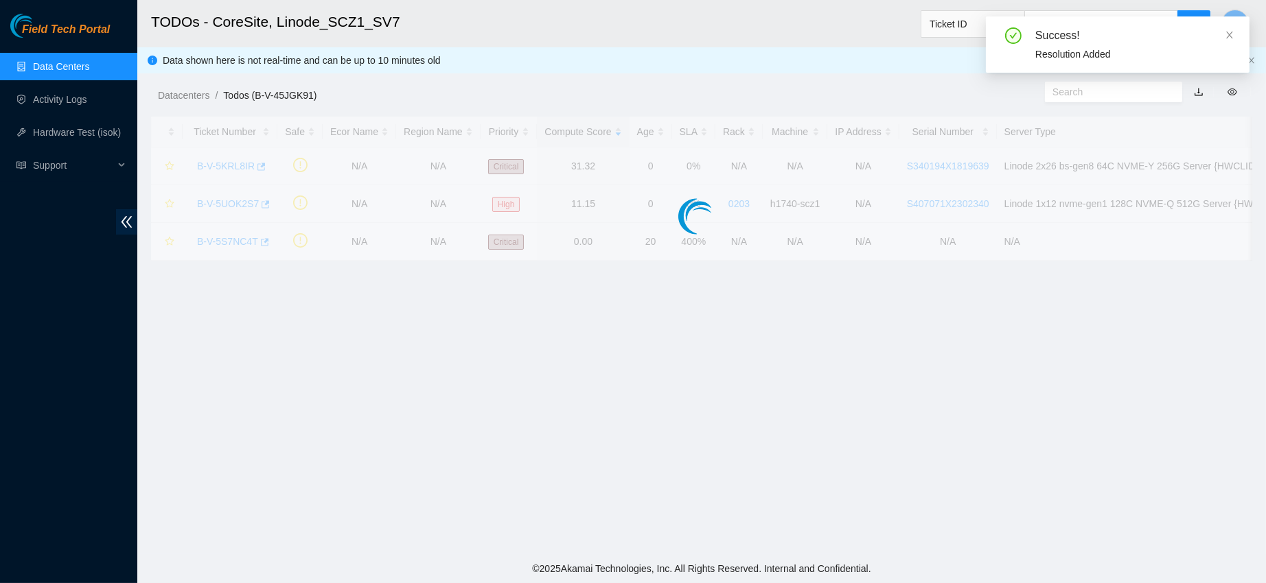
scroll to position [209, 0]
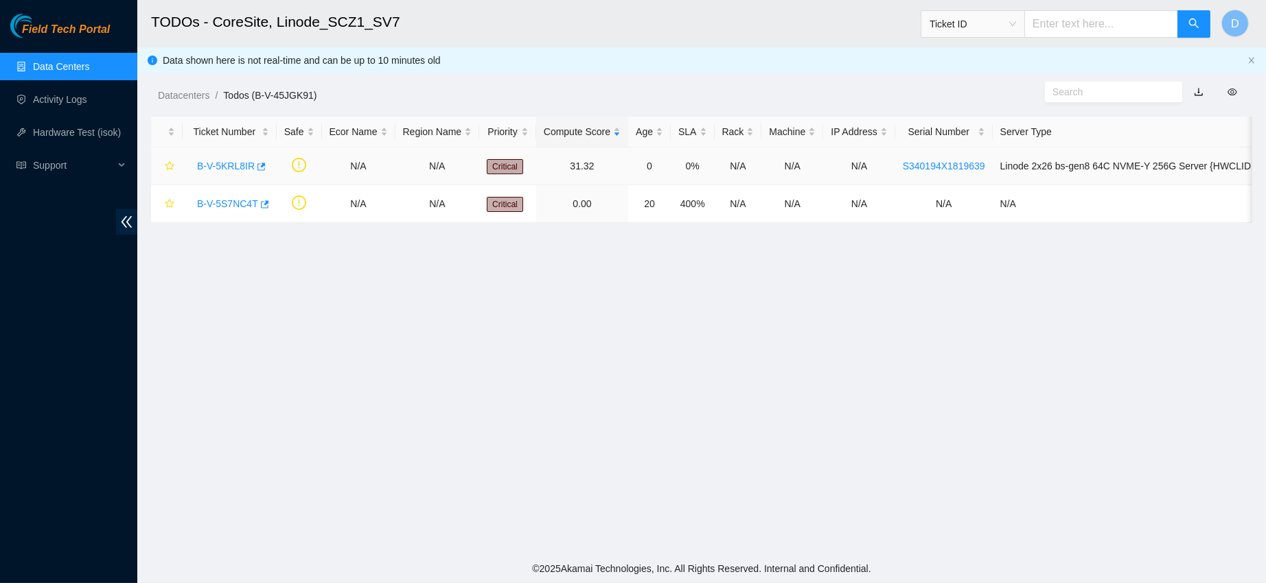
click at [220, 164] on link "B-V-5KRL8IR" at bounding box center [226, 166] width 58 height 11
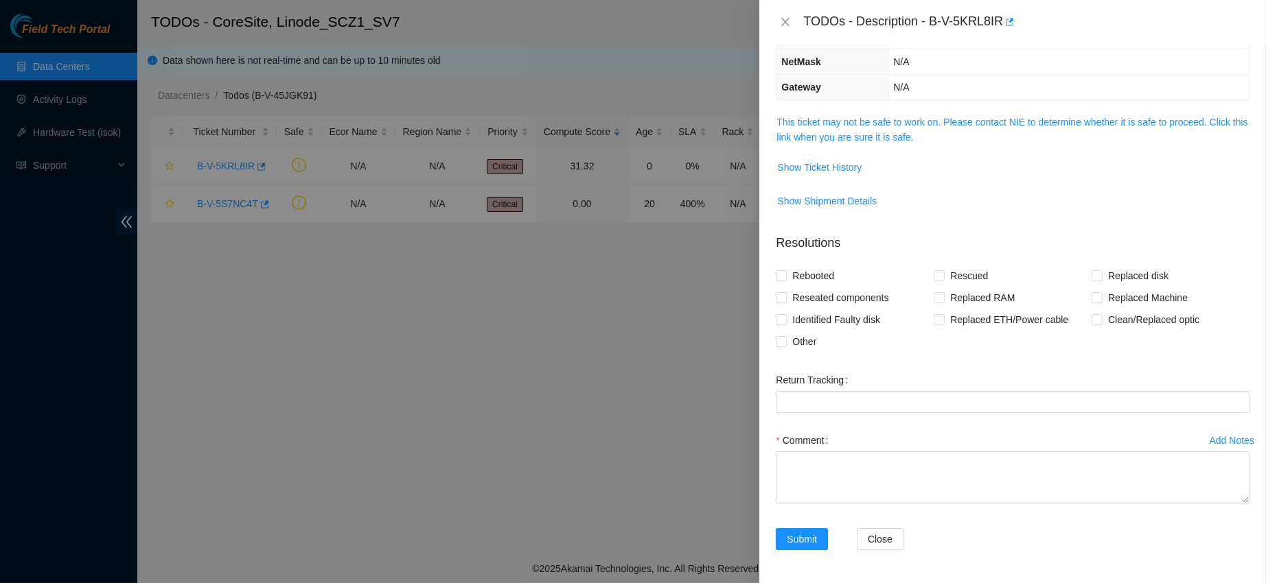
scroll to position [0, 0]
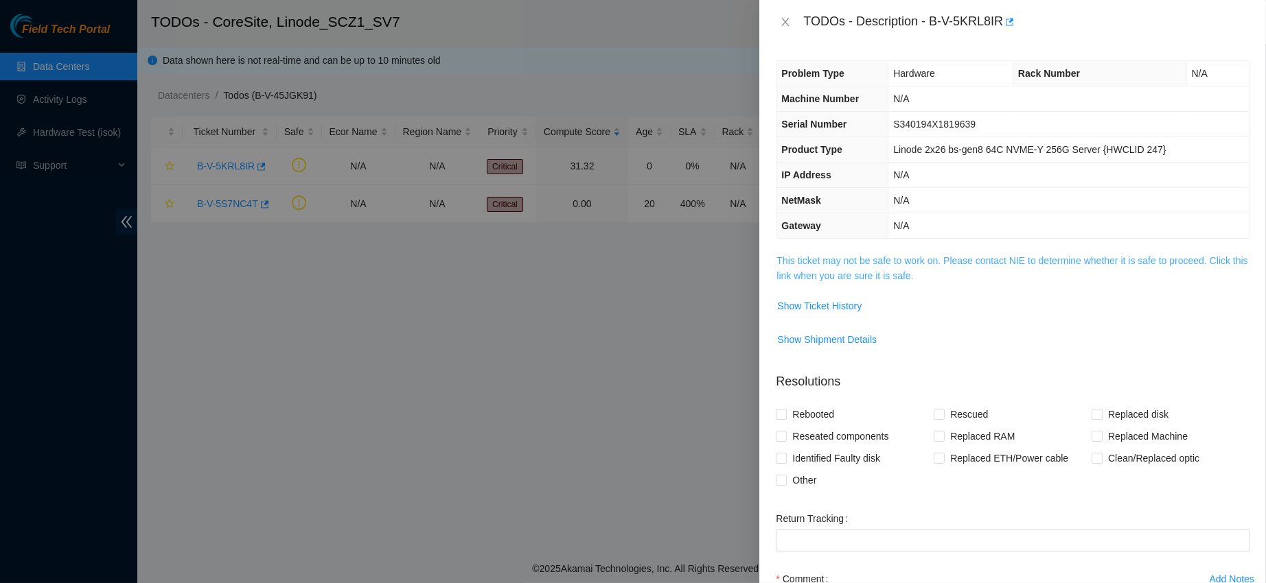
click at [872, 270] on link "This ticket may not be safe to work on. Please contact NIE to determine whether…" at bounding box center [1011, 268] width 471 height 26
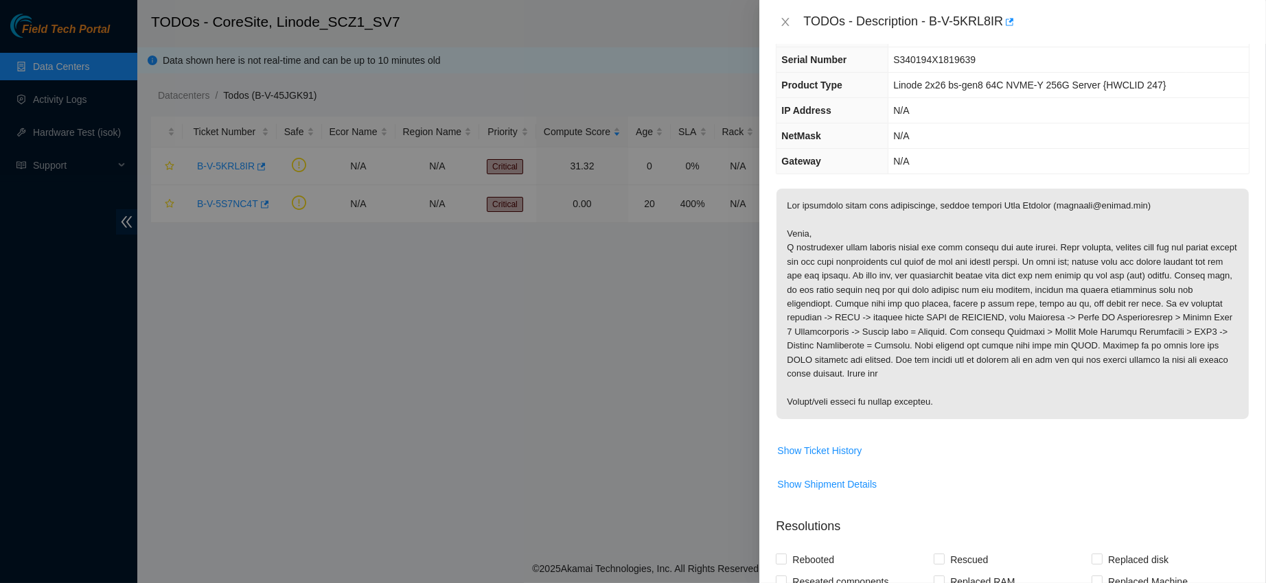
scroll to position [65, 0]
click at [985, 22] on div "TODOs - Description - B-V-5KRL8IR" at bounding box center [1026, 22] width 446 height 22
drag, startPoint x: 972, startPoint y: 16, endPoint x: 1065, endPoint y: 5, distance: 93.9
click at [1065, 5] on div "TODOs - Description - B-V-5KRL8IR" at bounding box center [1012, 22] width 506 height 44
copy div "B-V-5KRL8IR"
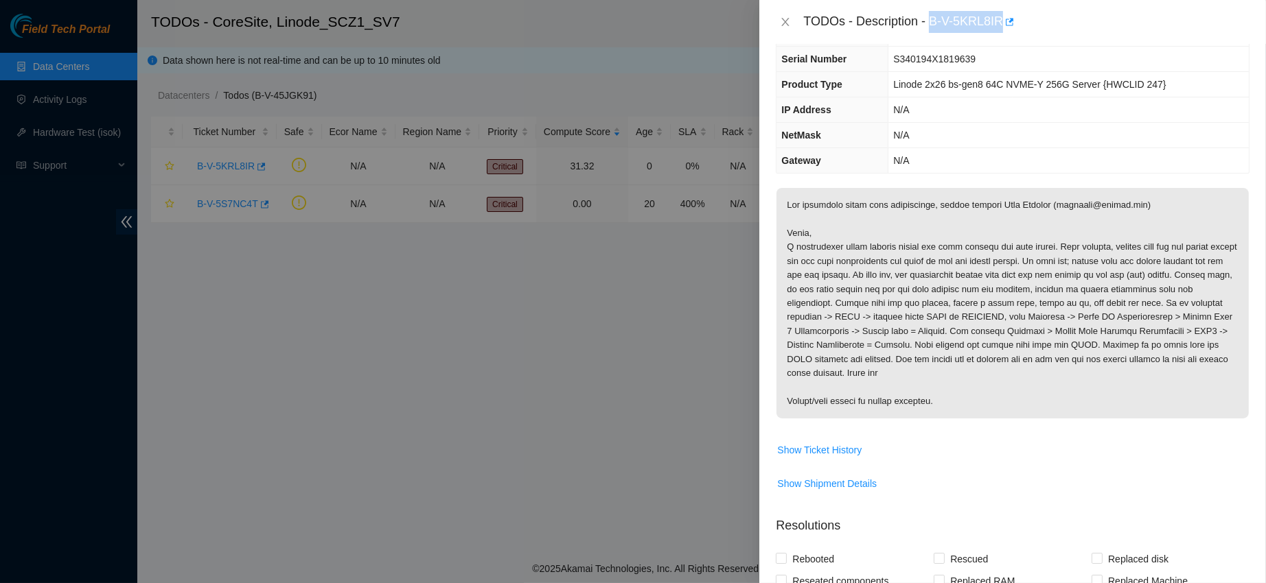
scroll to position [0, 0]
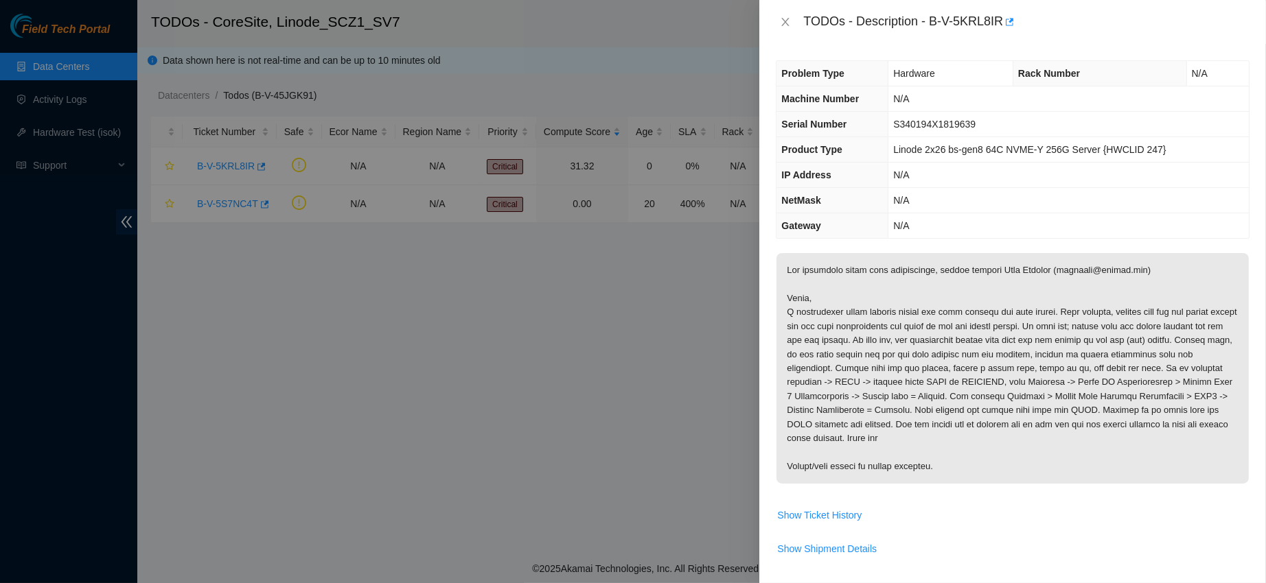
click at [924, 121] on span "S340194X1819639" at bounding box center [934, 124] width 82 height 11
copy span "S340194X1819639"
click at [785, 19] on icon "close" at bounding box center [785, 21] width 11 height 11
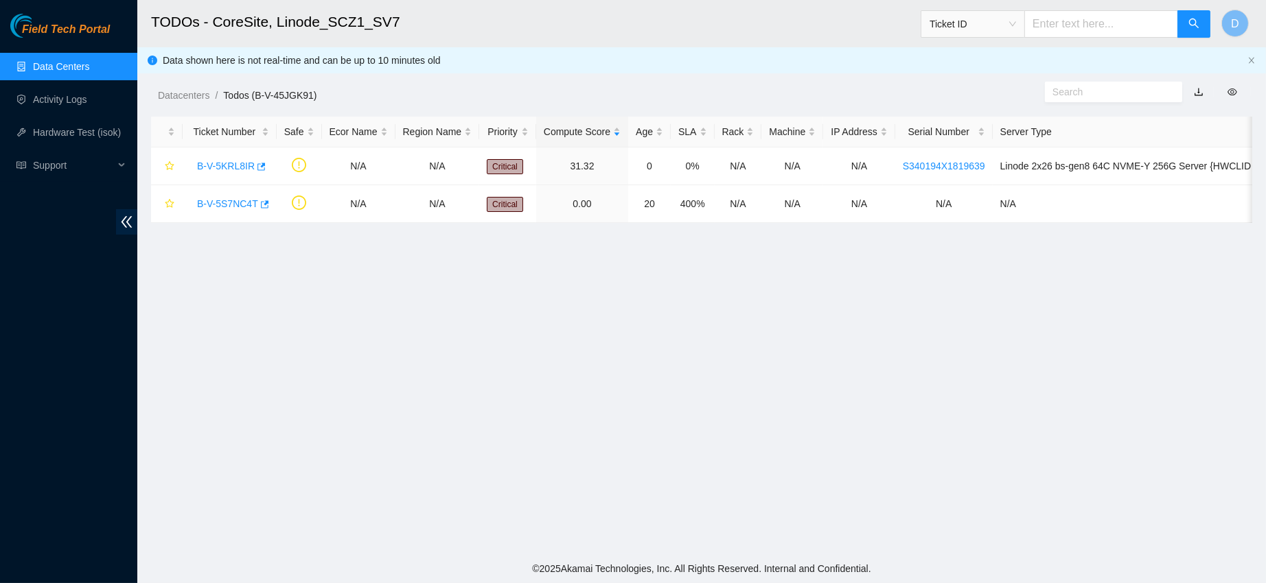
click at [964, 25] on span "Ticket ID" at bounding box center [972, 24] width 86 height 21
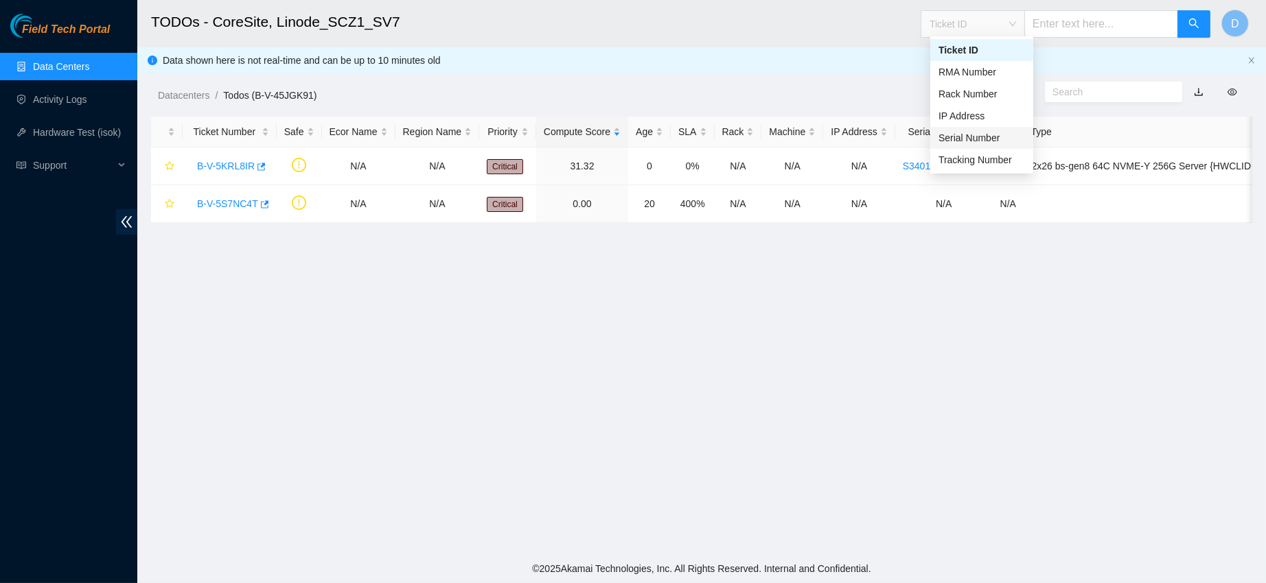
click at [955, 130] on div "Serial Number" at bounding box center [981, 137] width 86 height 15
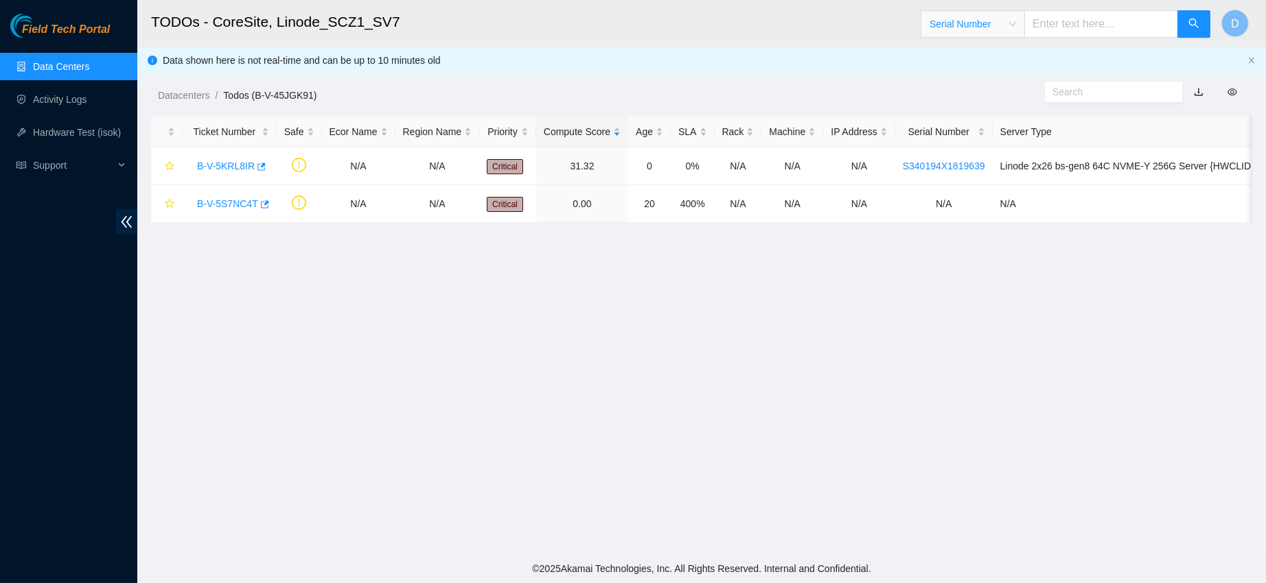
click at [1047, 19] on input "text" at bounding box center [1101, 23] width 154 height 27
paste input "S340194X1819639"
type input "S340194X1819639"
click at [1191, 32] on button "button" at bounding box center [1193, 23] width 33 height 27
click at [224, 163] on link "B-V-5KRL8IR" at bounding box center [226, 166] width 58 height 11
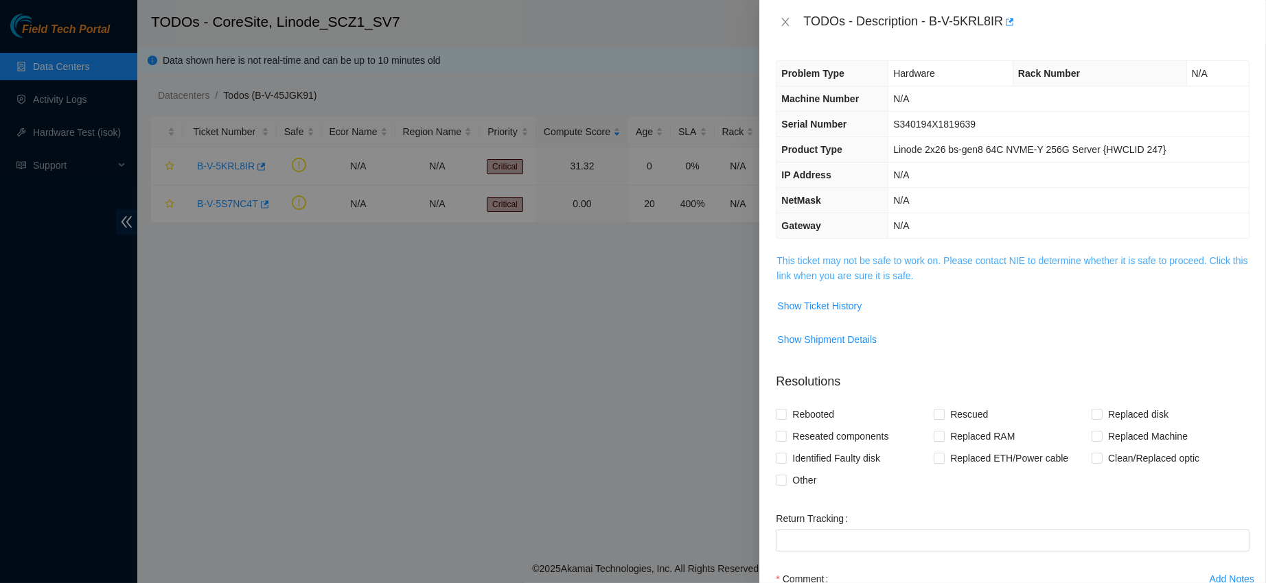
click at [836, 265] on link "This ticket may not be safe to work on. Please contact NIE to determine whether…" at bounding box center [1011, 268] width 471 height 26
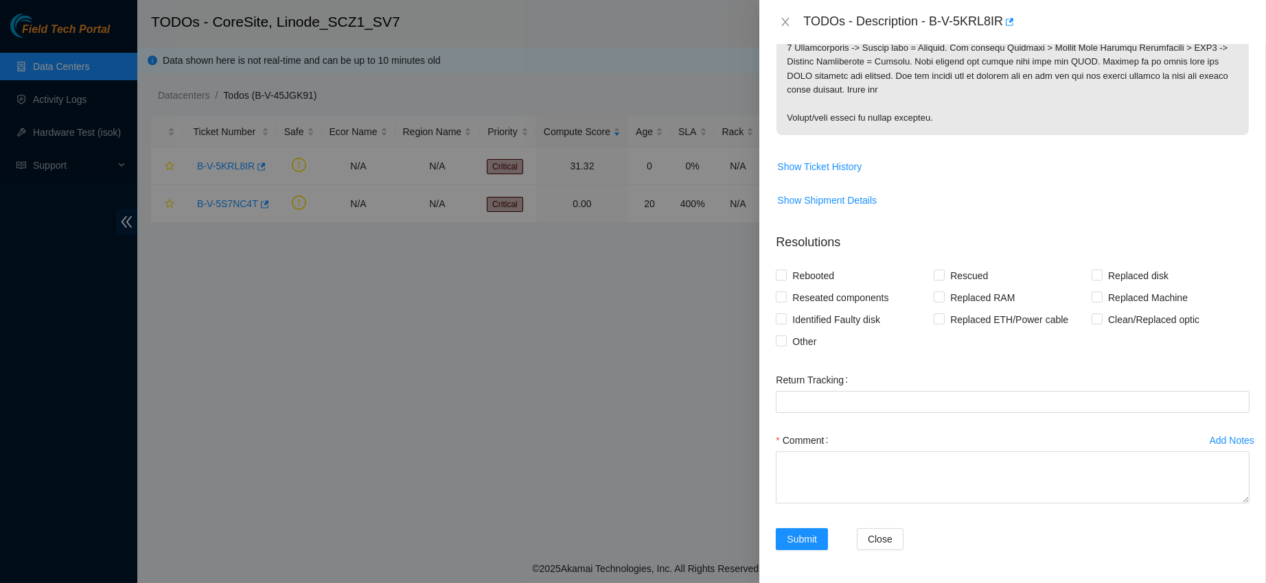
scroll to position [526, 0]
click at [812, 165] on span "Show Ticket History" at bounding box center [819, 166] width 84 height 15
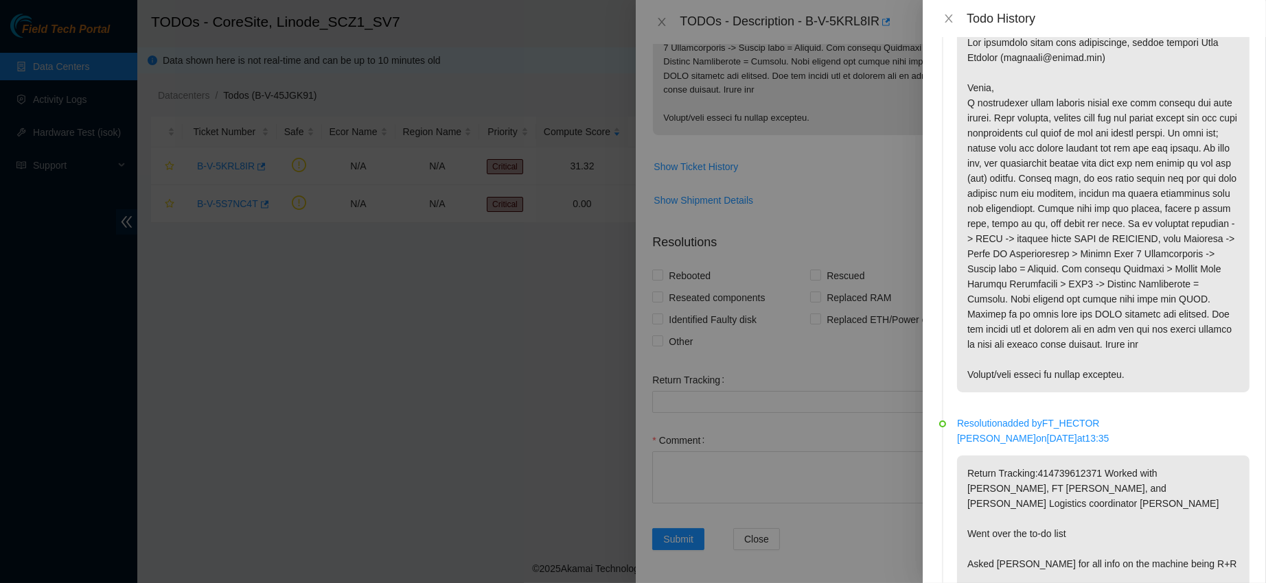
scroll to position [0, 0]
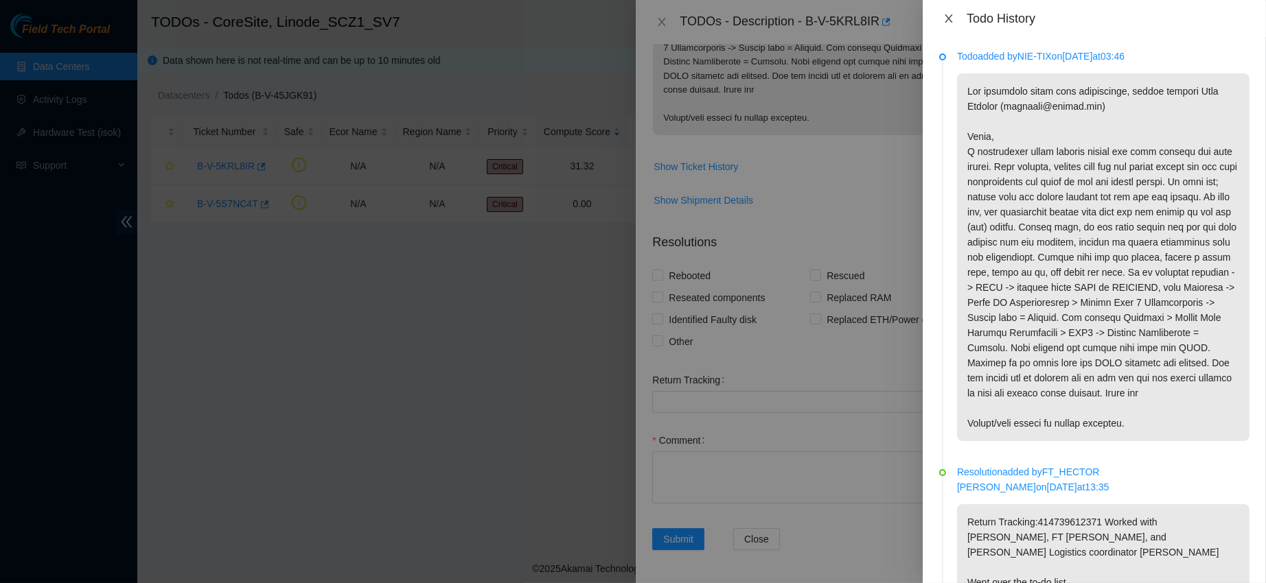
click at [943, 17] on icon "close" at bounding box center [948, 18] width 11 height 11
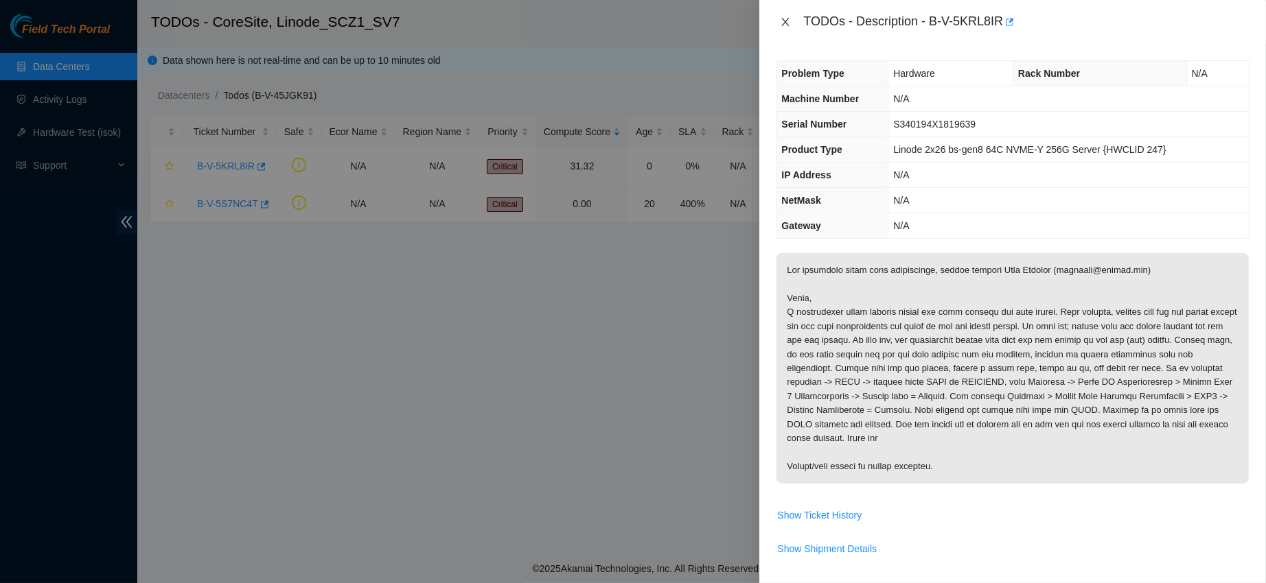
click at [789, 23] on icon "close" at bounding box center [785, 21] width 11 height 11
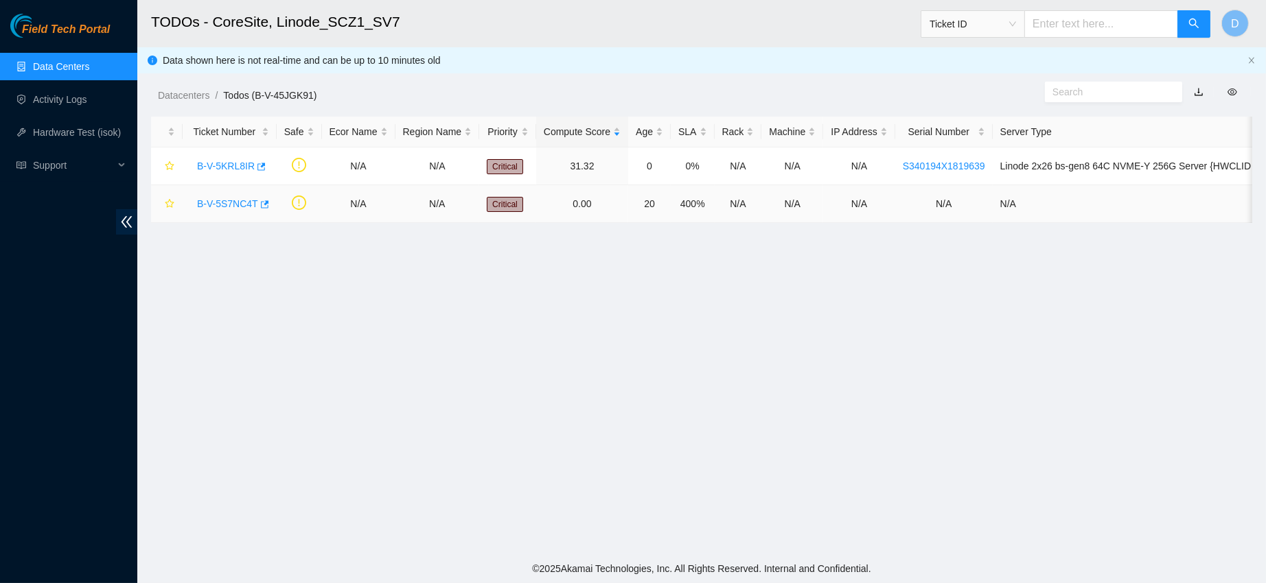
click at [228, 207] on link "B-V-5S7NC4T" at bounding box center [227, 203] width 61 height 11
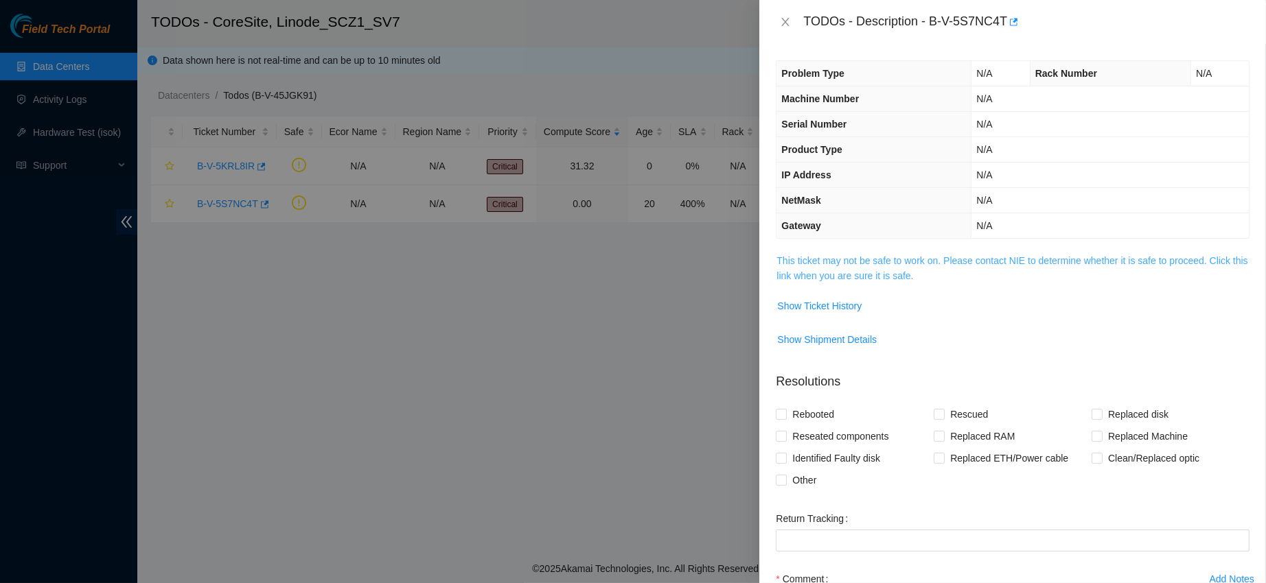
click at [870, 264] on link "This ticket may not be safe to work on. Please contact NIE to determine whether…" at bounding box center [1011, 268] width 471 height 26
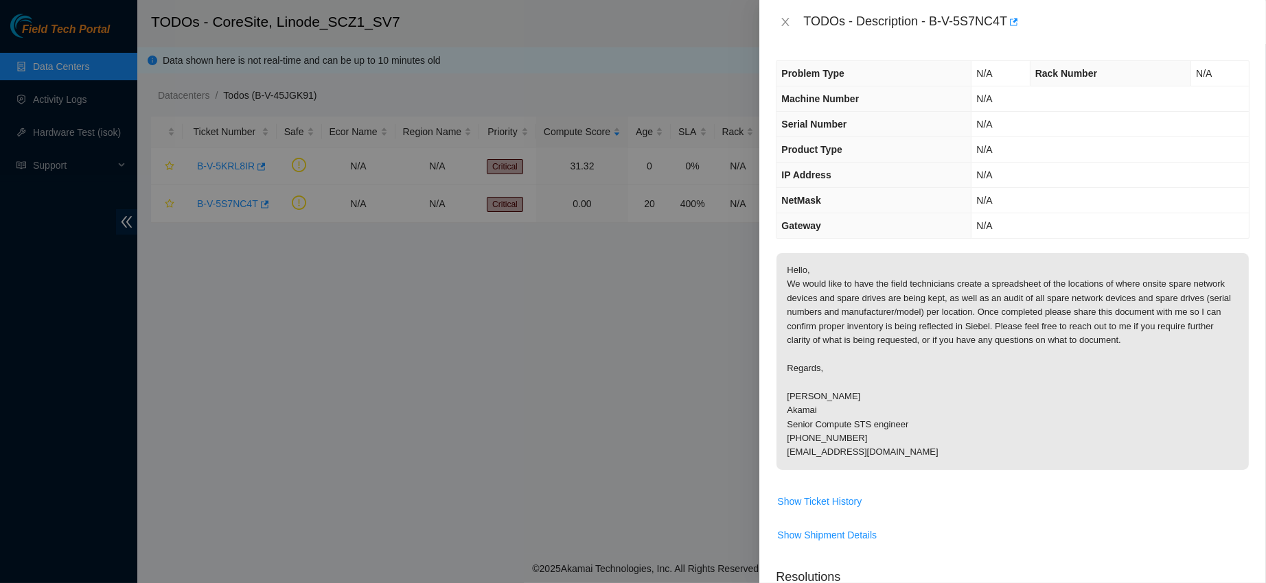
scroll to position [32, 0]
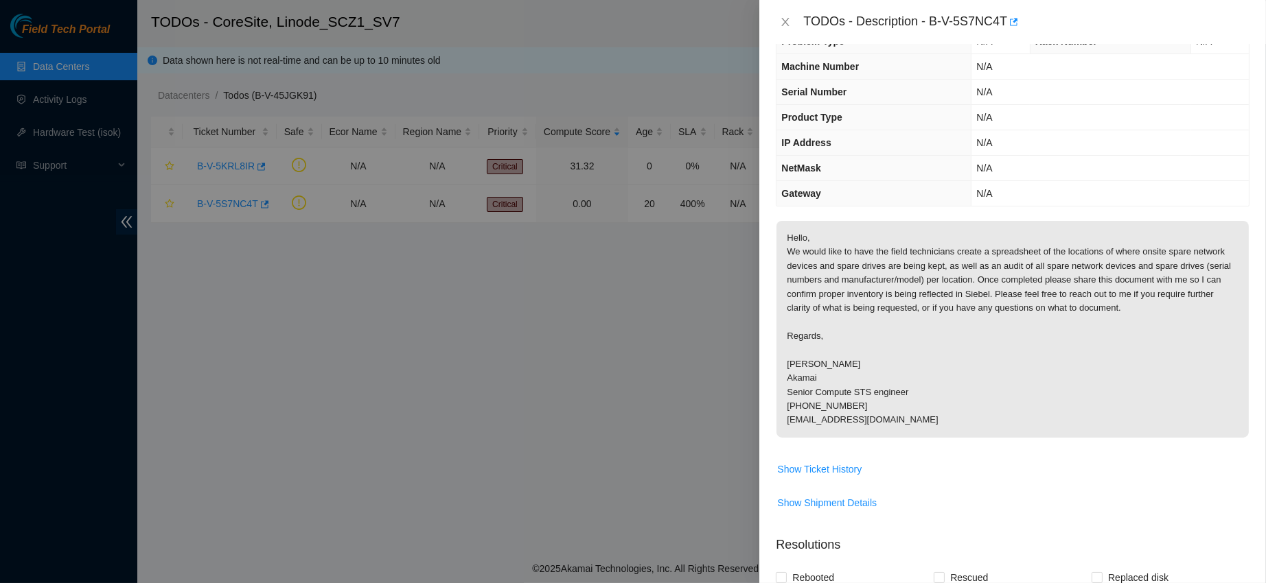
click at [782, 29] on div "TODOs - Description - B-V-5S7NC4T" at bounding box center [1013, 22] width 474 height 22
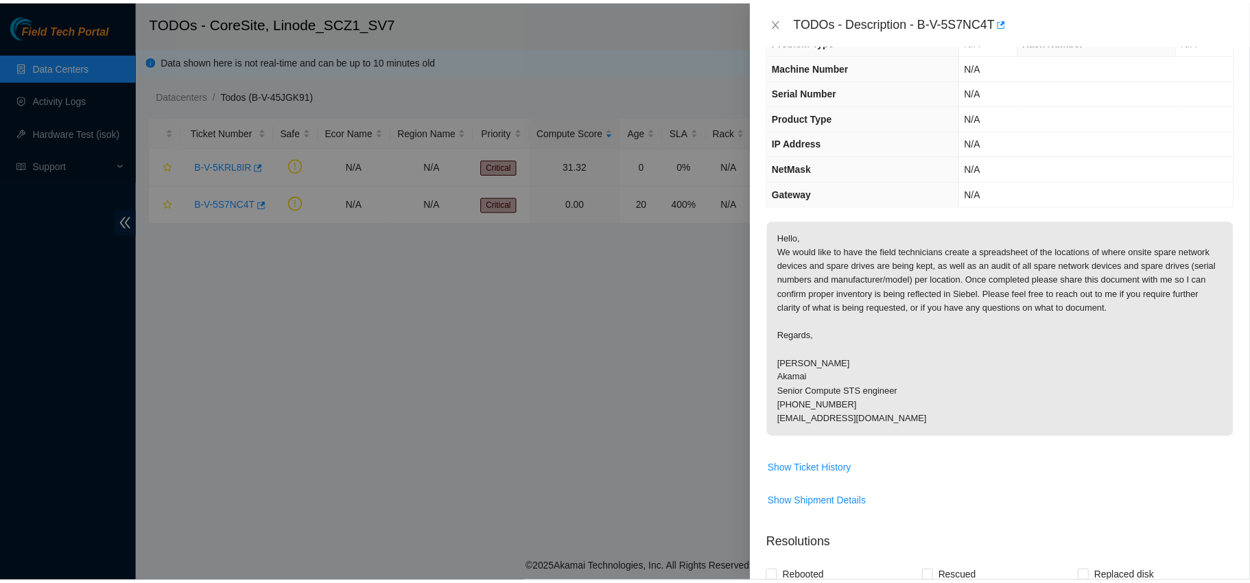
scroll to position [0, 0]
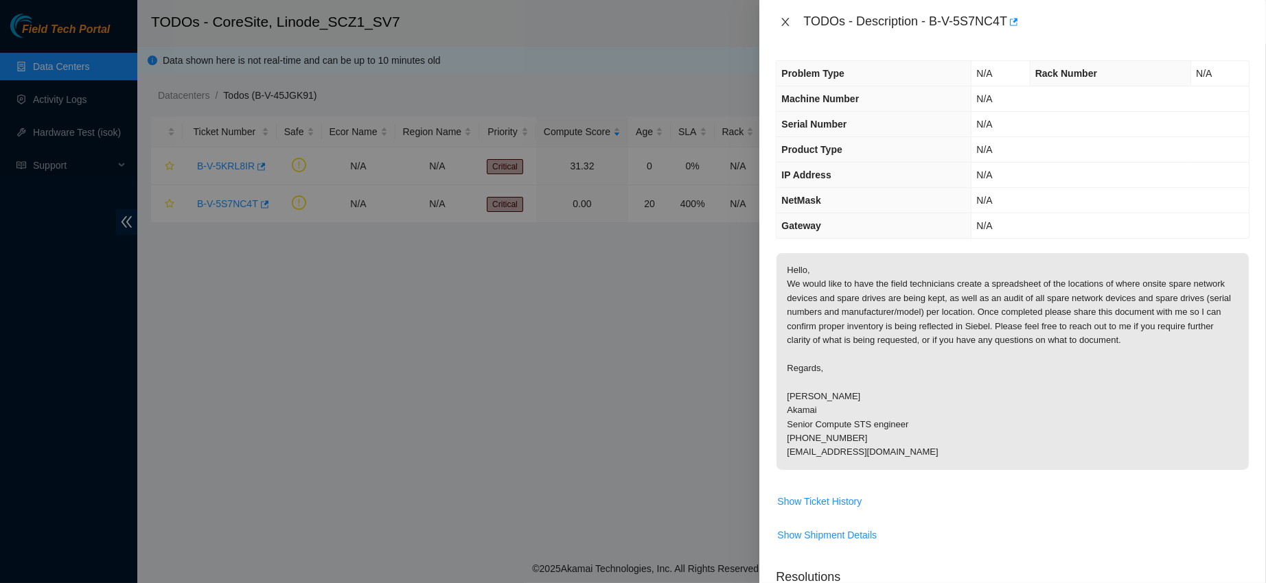
click at [781, 26] on icon "close" at bounding box center [785, 21] width 11 height 11
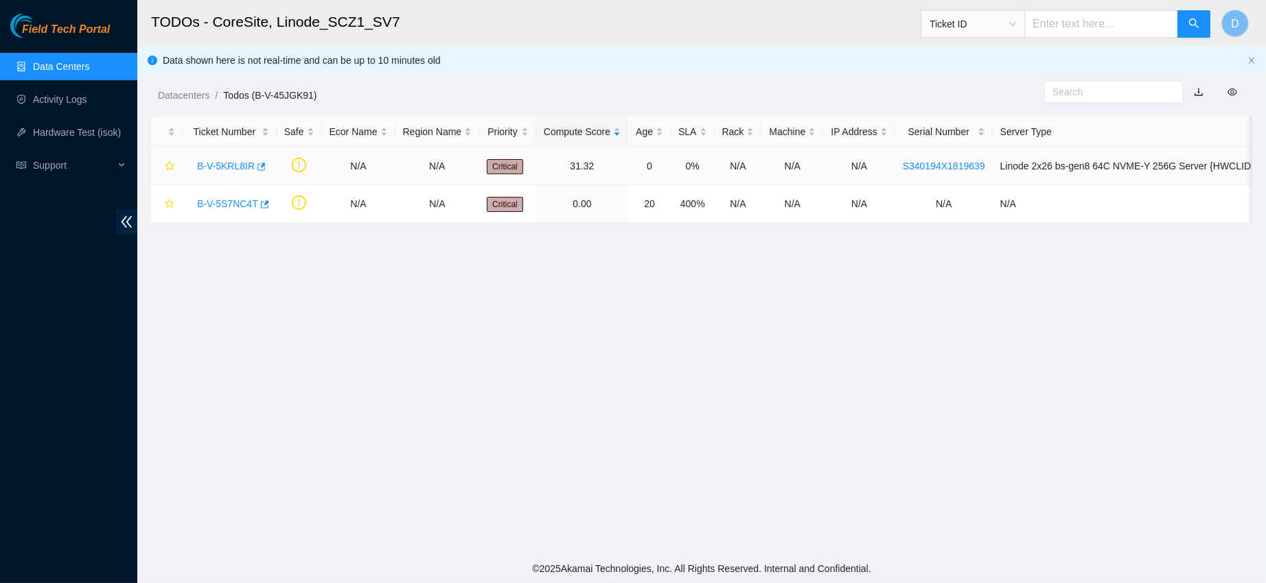
click at [228, 165] on link "B-V-5KRL8IR" at bounding box center [226, 166] width 58 height 11
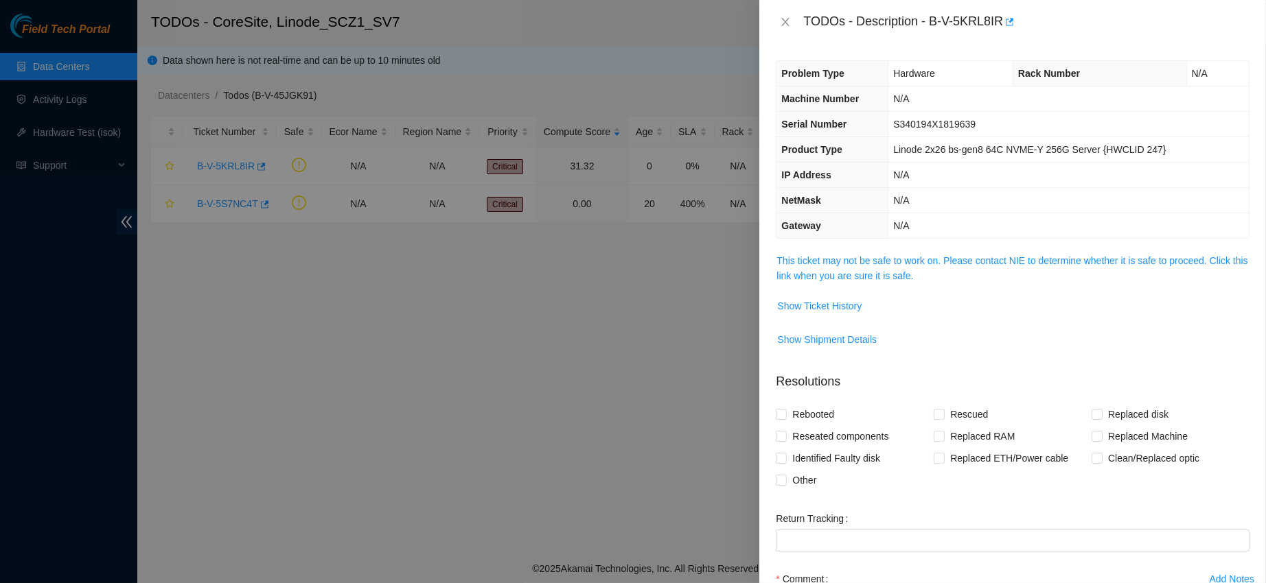
click at [942, 126] on span "S340194X1819639" at bounding box center [934, 124] width 82 height 11
click at [784, 19] on icon "close" at bounding box center [786, 22] width 8 height 8
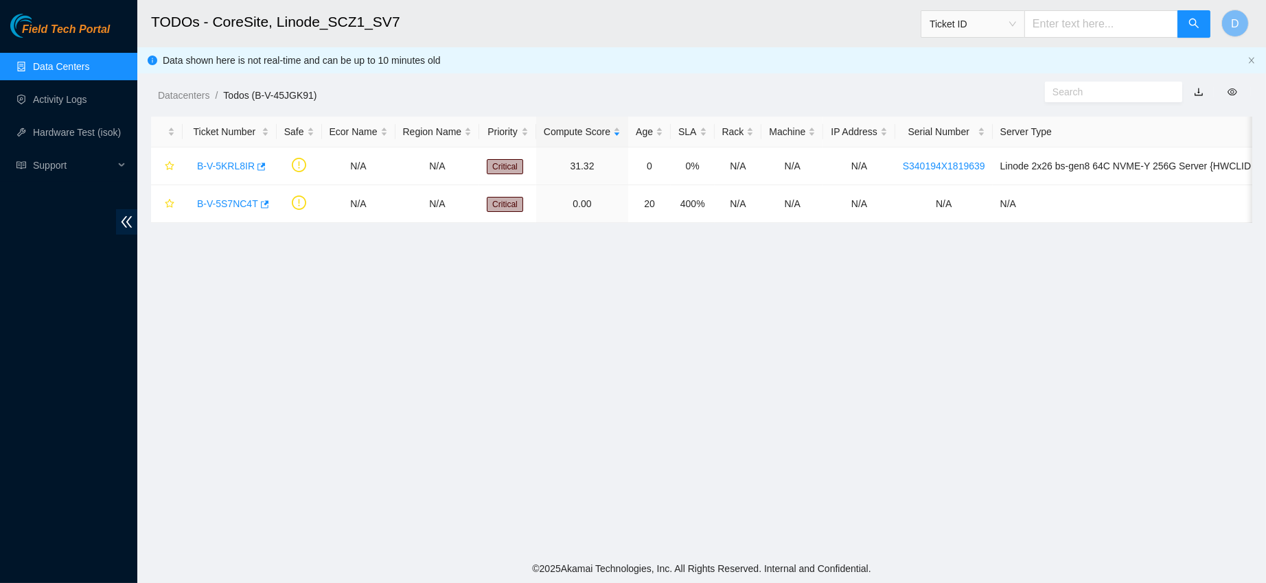
click at [60, 61] on link "Data Centers" at bounding box center [61, 66] width 56 height 11
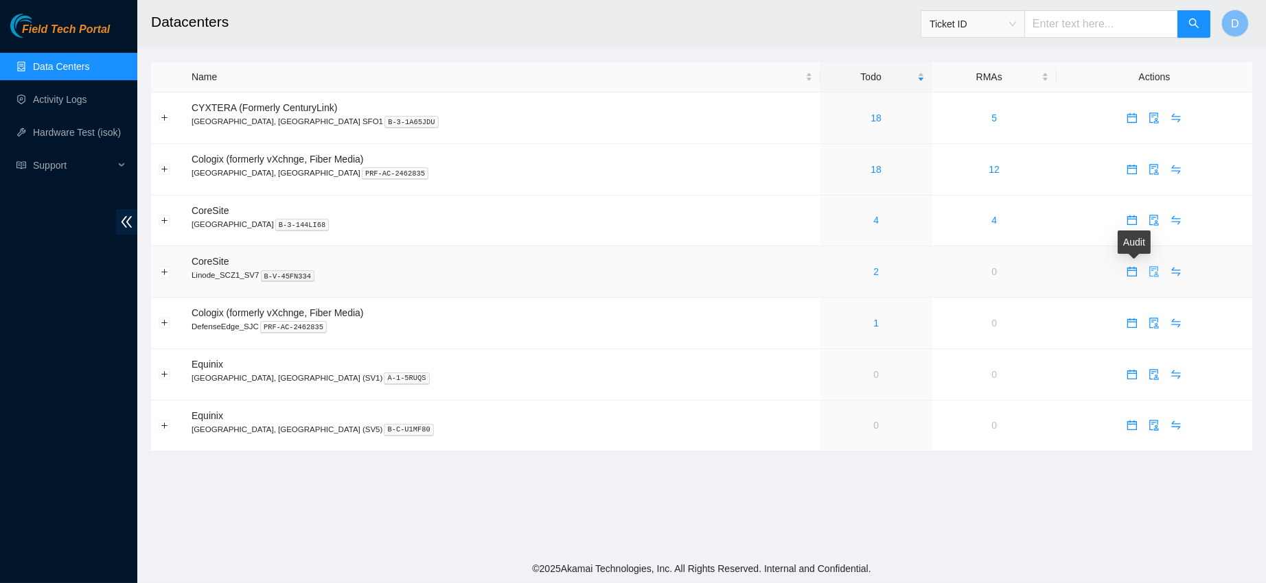
click at [1148, 274] on icon "audit" at bounding box center [1153, 271] width 11 height 11
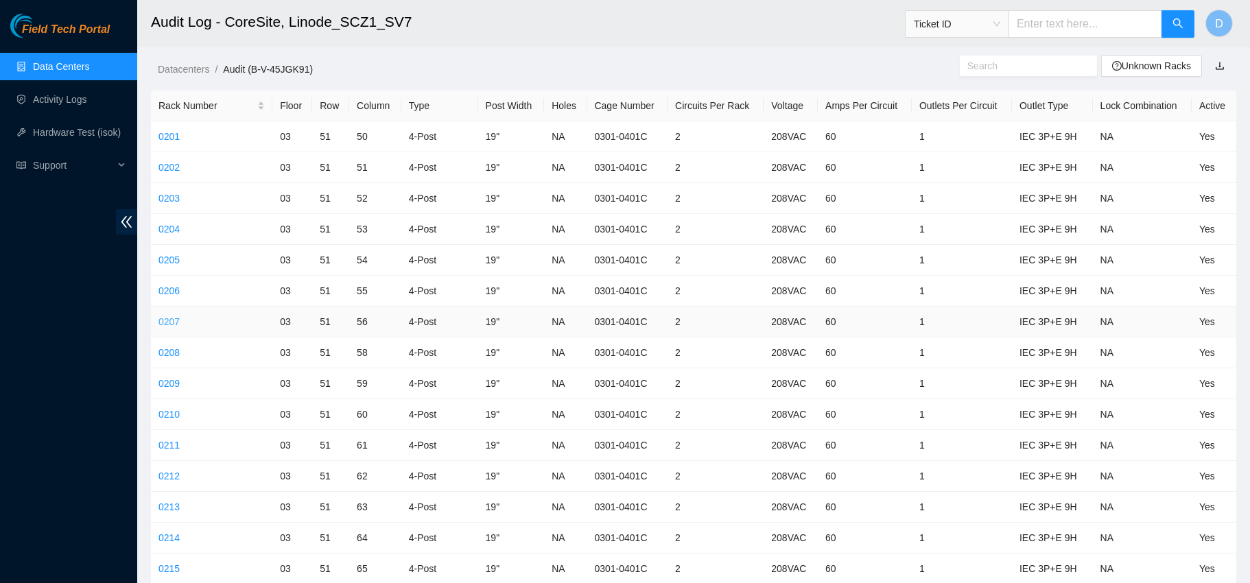
click at [170, 322] on link "0207" at bounding box center [169, 321] width 21 height 11
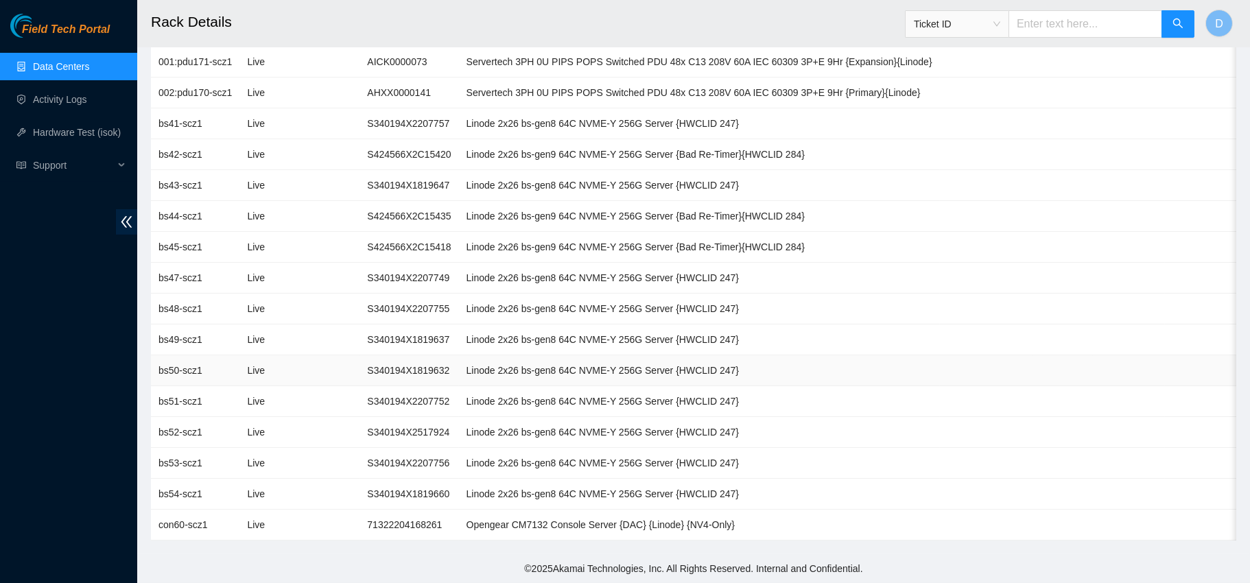
scroll to position [186, 0]
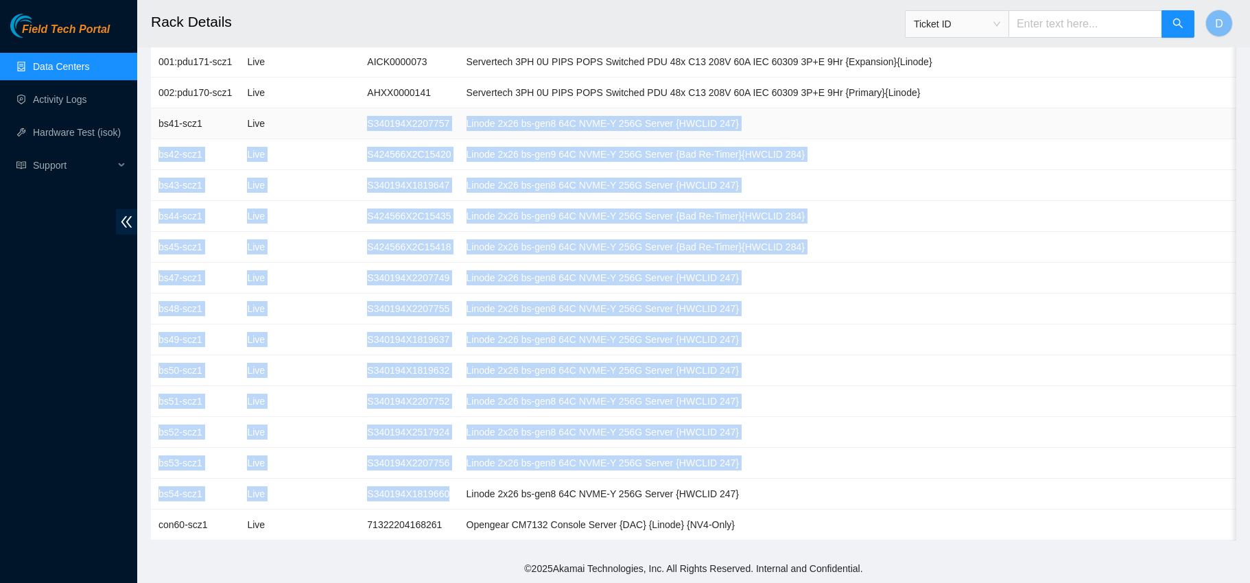
drag, startPoint x: 441, startPoint y: 491, endPoint x: 356, endPoint y: 121, distance: 379.6
click at [356, 121] on tbody "001:pdu171-scz1 Live AICK0000073 Servertech 3PH 0U PIPS POPS Switched PDU 48x C…" at bounding box center [730, 294] width 1158 height 494
copy tbody "S340194X2207757 Linode 2x26 bs-gen8 64C NVME-Y 256G Server {HWCLID 247} bs42-sc…"
click at [420, 201] on td "S424566X2C15435" at bounding box center [409, 216] width 99 height 31
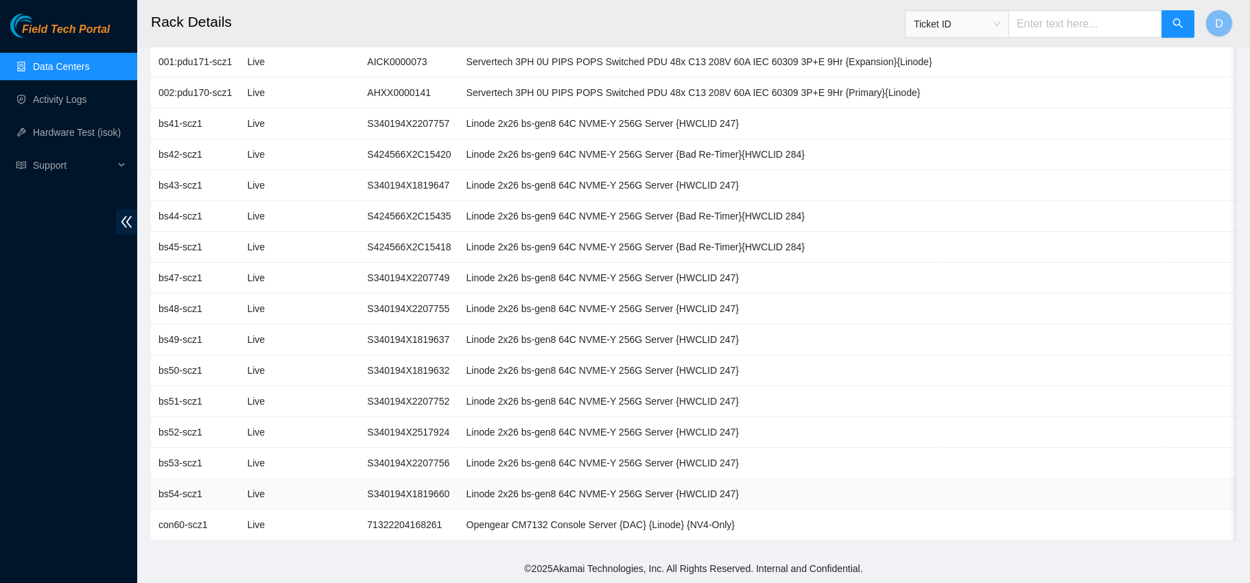
click at [410, 479] on td "S340194X1819660" at bounding box center [409, 494] width 99 height 31
click at [398, 452] on td "S340194X2207756" at bounding box center [409, 463] width 99 height 31
click at [410, 417] on td "S340194X2517924" at bounding box center [409, 432] width 99 height 31
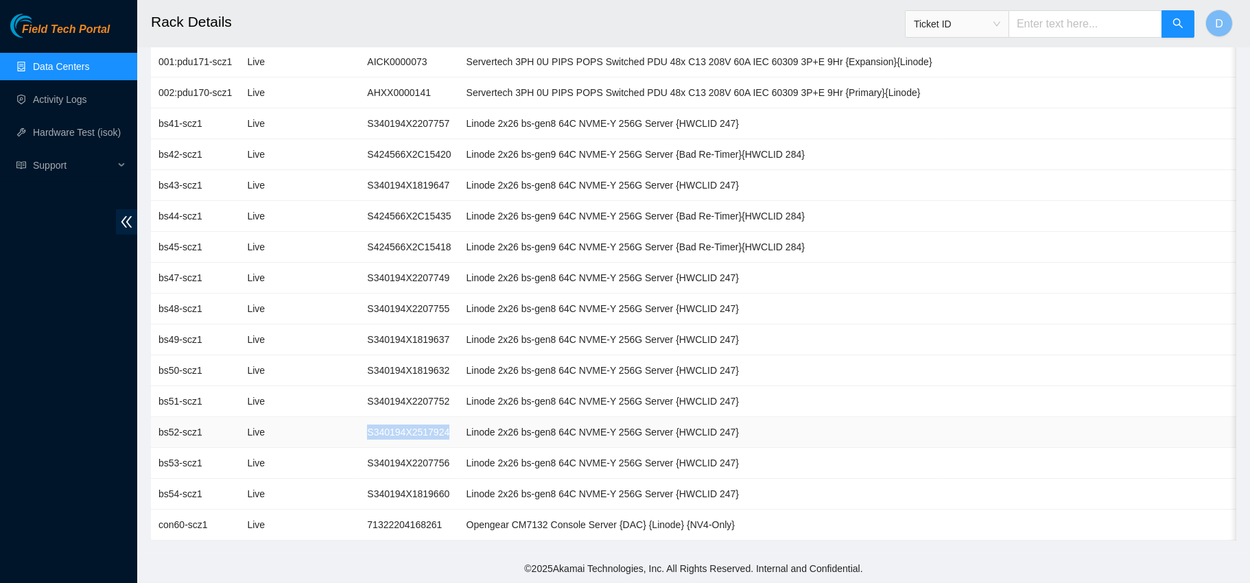
click at [410, 417] on td "S340194X2517924" at bounding box center [409, 432] width 99 height 31
click at [405, 386] on td "S340194X2207752" at bounding box center [409, 401] width 99 height 31
click at [407, 360] on td "S340194X1819632" at bounding box center [409, 371] width 99 height 31
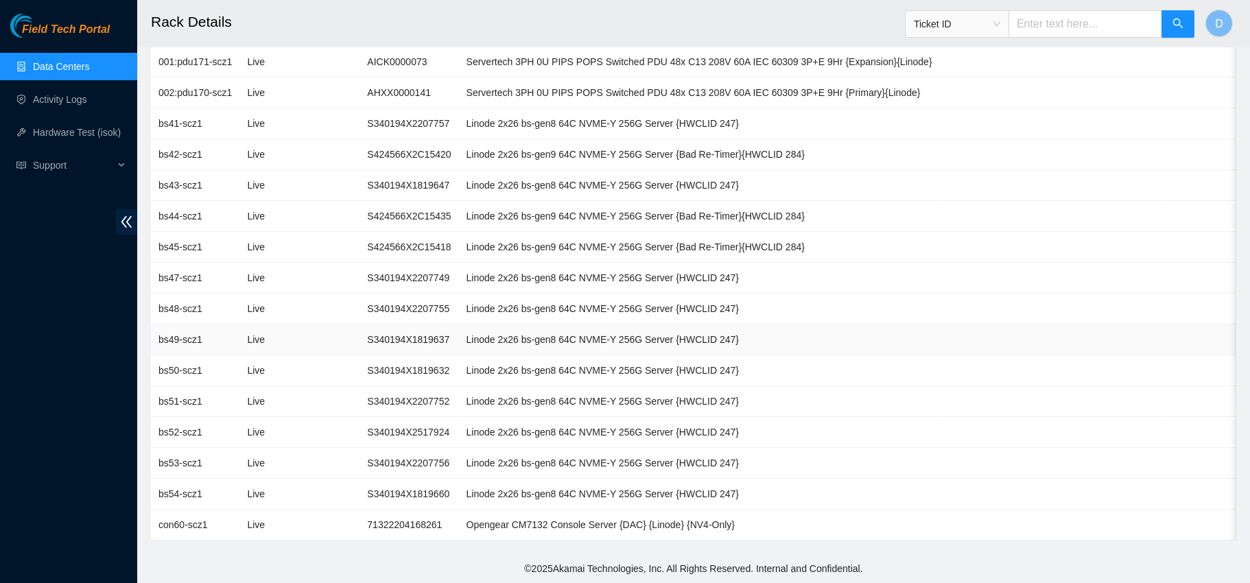
click at [411, 330] on td "S340194X1819637" at bounding box center [409, 340] width 99 height 31
click at [408, 294] on td "S340194X2207755" at bounding box center [409, 309] width 99 height 31
click at [405, 263] on td "S340194X2207749" at bounding box center [409, 278] width 99 height 31
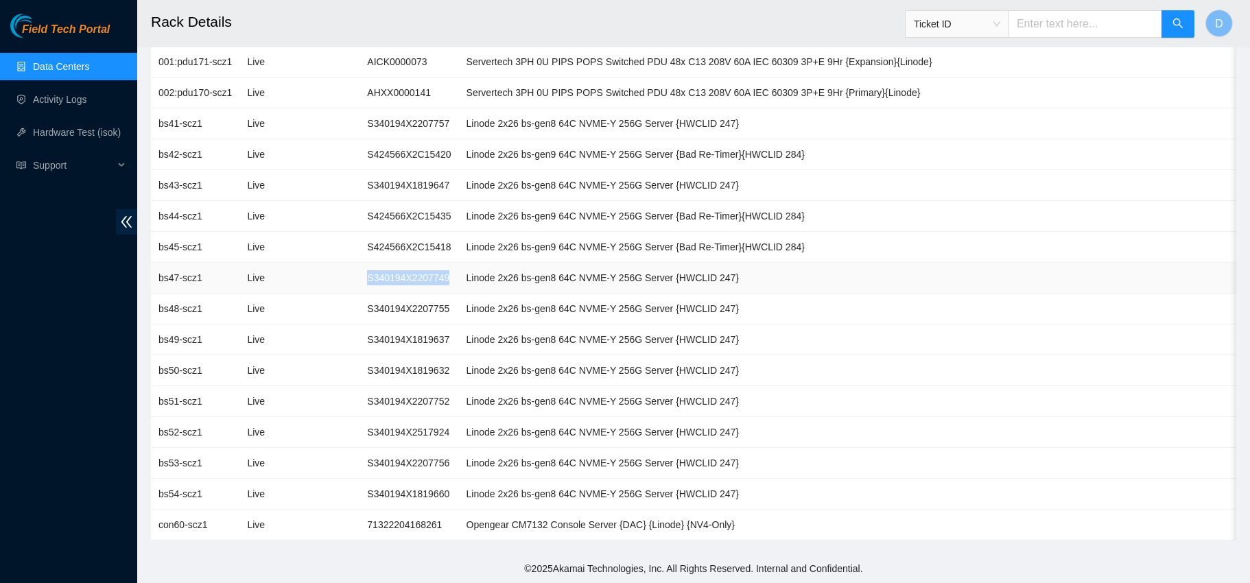
click at [405, 263] on td "S340194X2207749" at bounding box center [409, 278] width 99 height 31
click at [405, 235] on td "S424566X2C15418" at bounding box center [409, 247] width 99 height 31
click at [393, 202] on td "S424566X2C15435" at bounding box center [409, 216] width 99 height 31
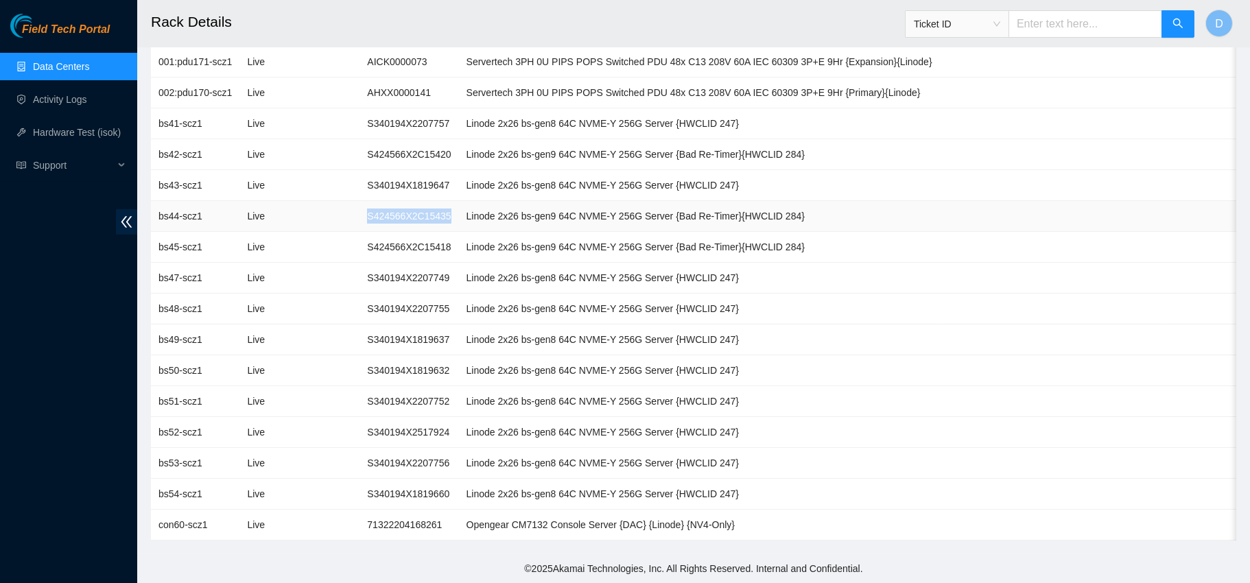
scroll to position [175, 0]
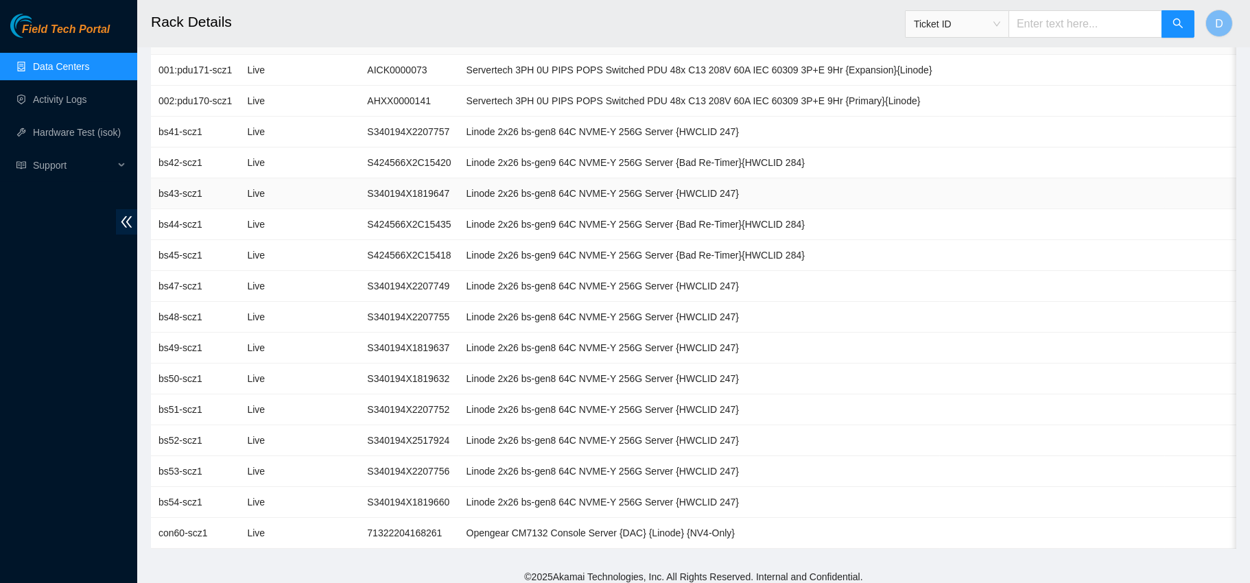
click at [419, 195] on td "S340194X1819647" at bounding box center [409, 193] width 99 height 31
click at [403, 164] on td "S424566X2C15420" at bounding box center [409, 163] width 99 height 31
click at [399, 130] on td "S340194X2207757" at bounding box center [409, 132] width 99 height 31
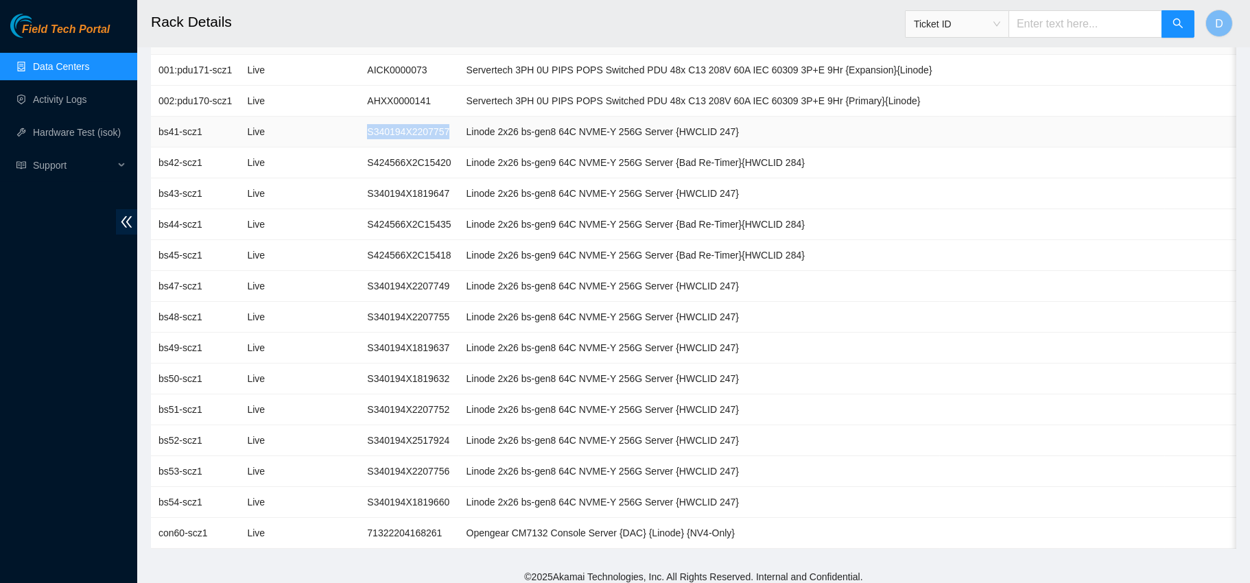
click at [399, 130] on td "S340194X2207757" at bounding box center [409, 132] width 99 height 31
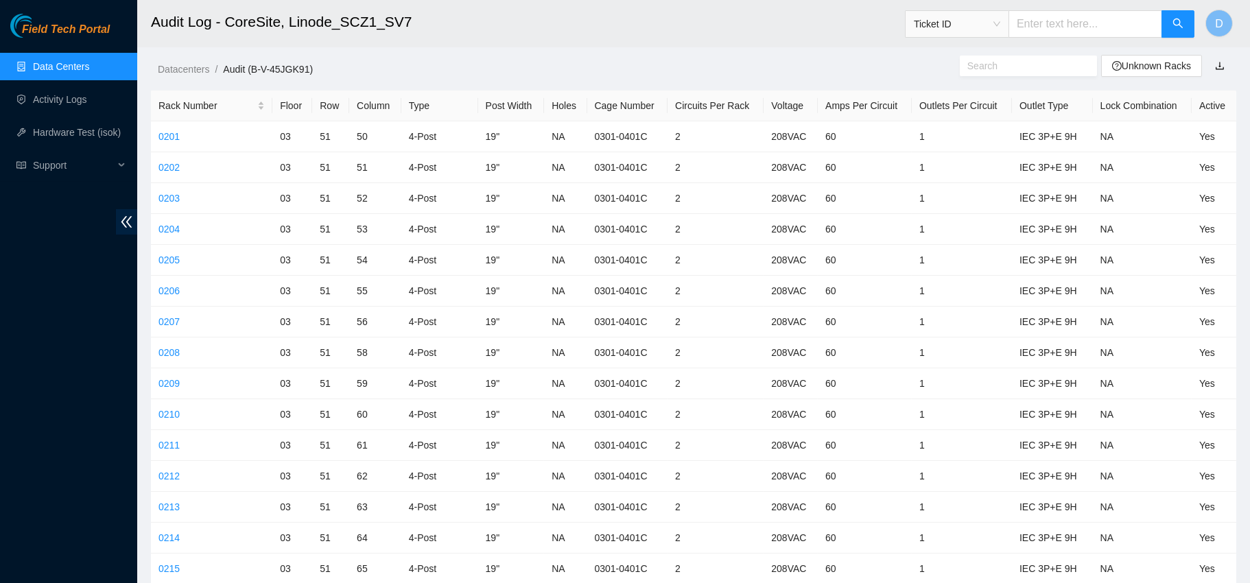
click at [54, 69] on link "Data Centers" at bounding box center [61, 66] width 56 height 11
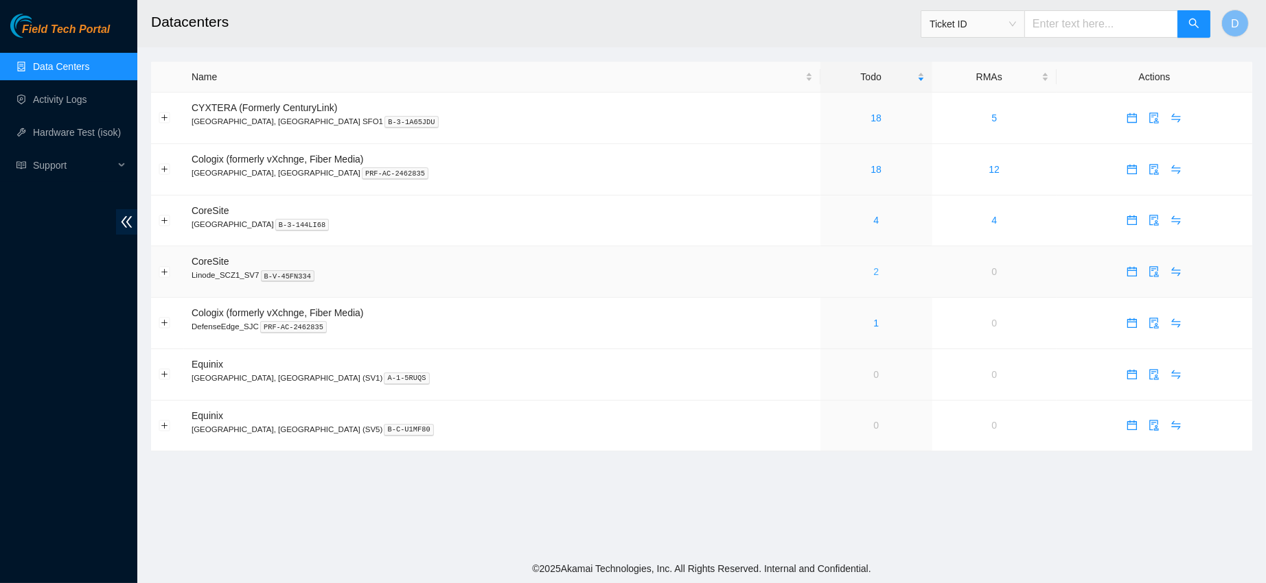
click at [873, 272] on link "2" at bounding box center [875, 271] width 5 height 11
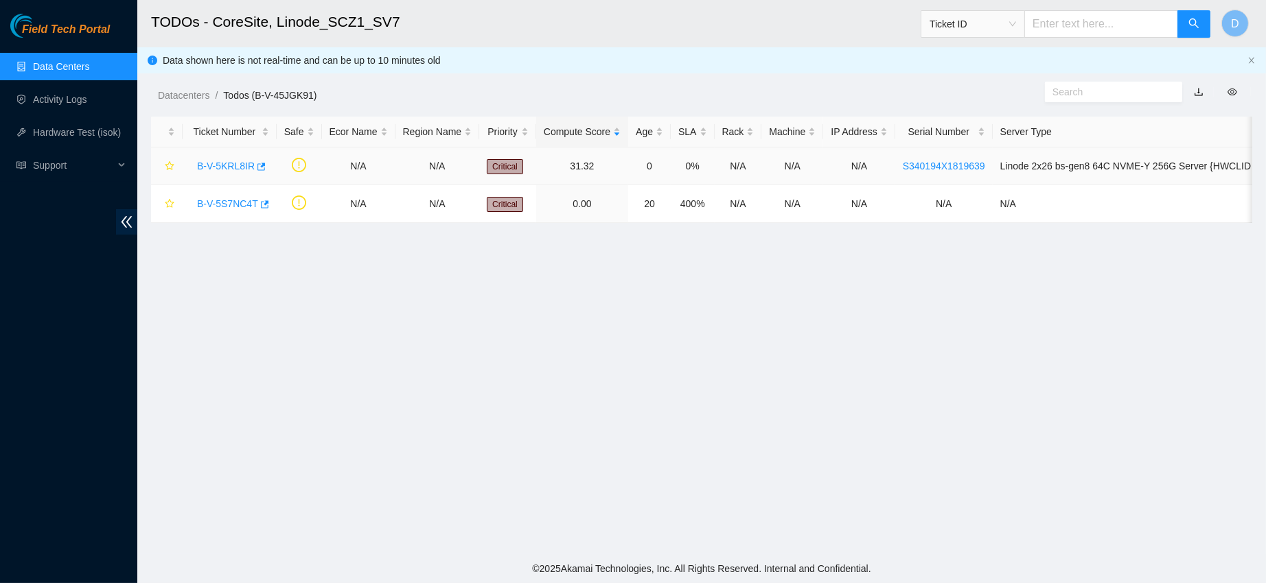
click at [213, 173] on div "B-V-5KRL8IR" at bounding box center [229, 166] width 79 height 22
click at [230, 165] on link "B-V-5KRL8IR" at bounding box center [226, 166] width 58 height 11
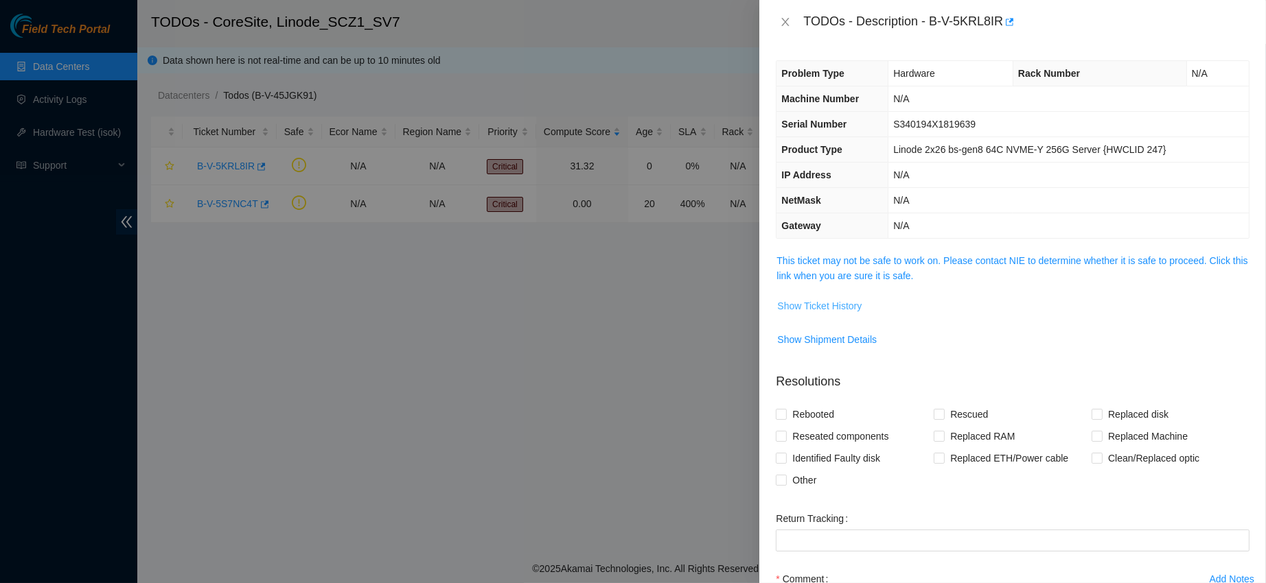
click at [807, 305] on span "Show Ticket History" at bounding box center [819, 306] width 84 height 15
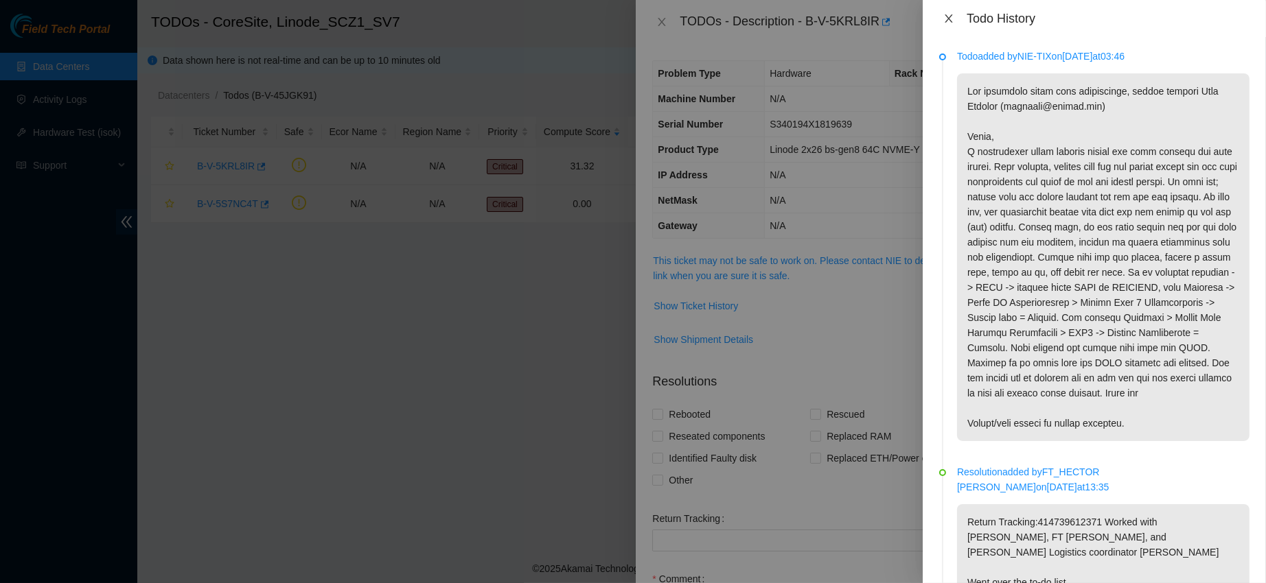
click at [944, 18] on icon "close" at bounding box center [948, 18] width 11 height 11
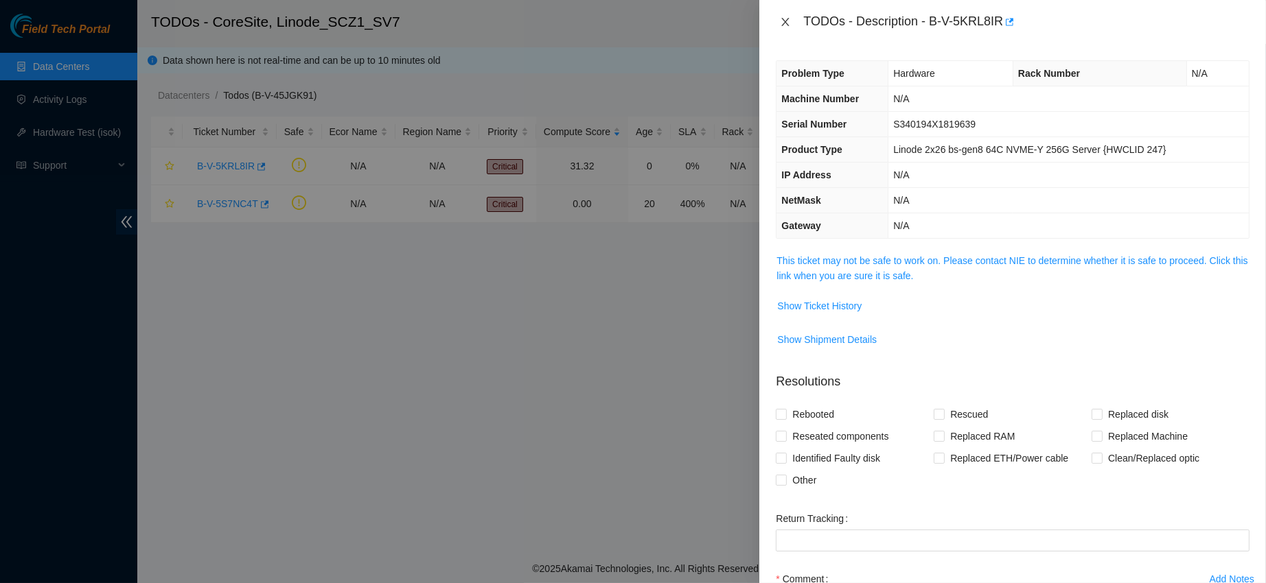
click at [776, 19] on button "Close" at bounding box center [785, 22] width 19 height 13
